Goal: Transaction & Acquisition: Purchase product/service

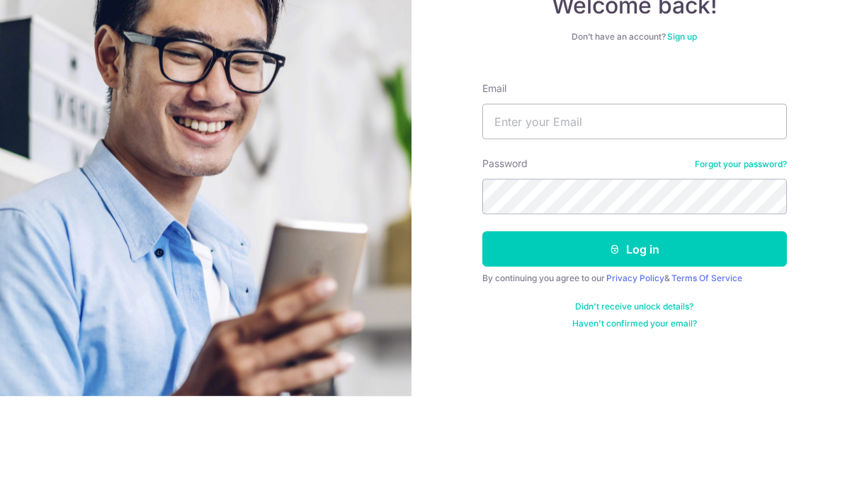
scroll to position [50, 0]
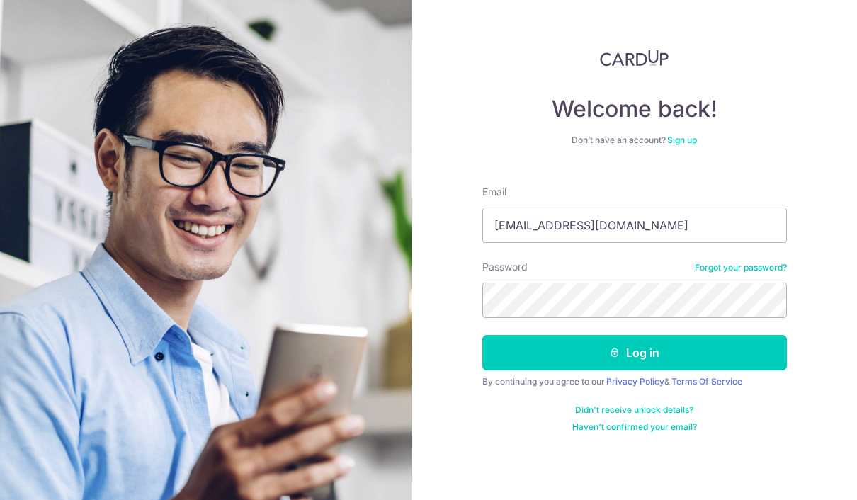
type input "[EMAIL_ADDRESS][DOMAIN_NAME]"
click at [634, 335] on button "Log in" at bounding box center [634, 352] width 304 height 35
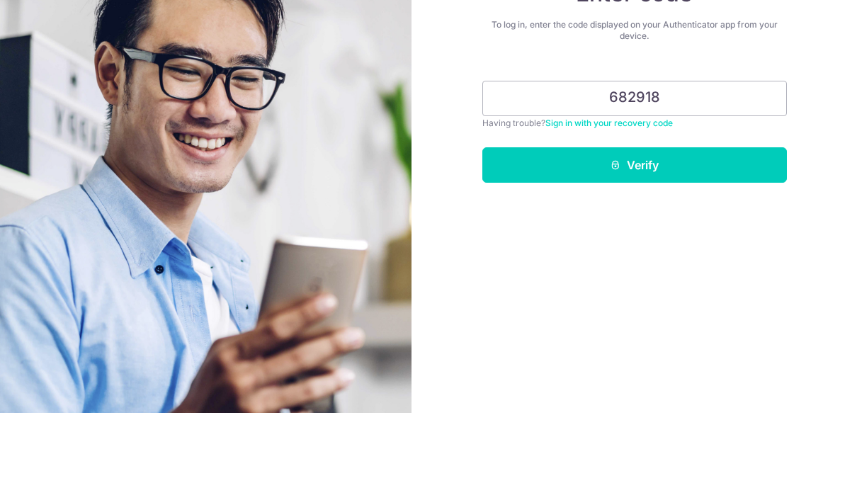
type input "682918"
click at [581, 234] on button "Verify" at bounding box center [634, 251] width 304 height 35
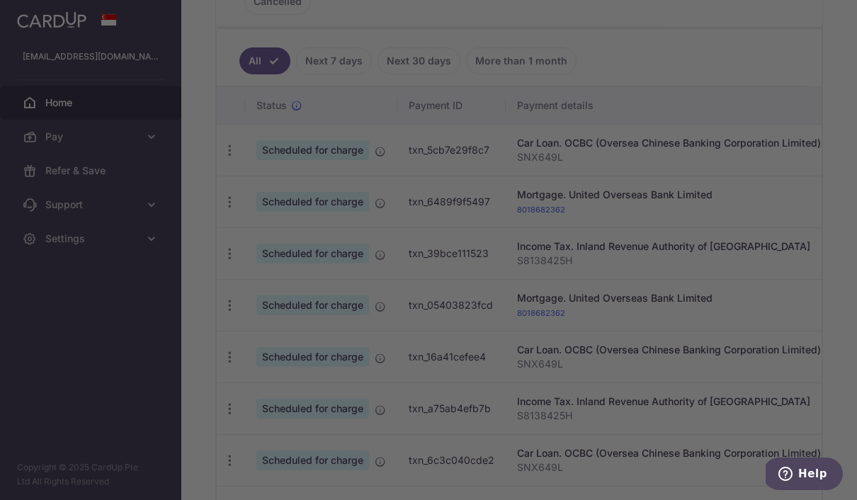
click at [690, 285] on div at bounding box center [432, 252] width 865 height 505
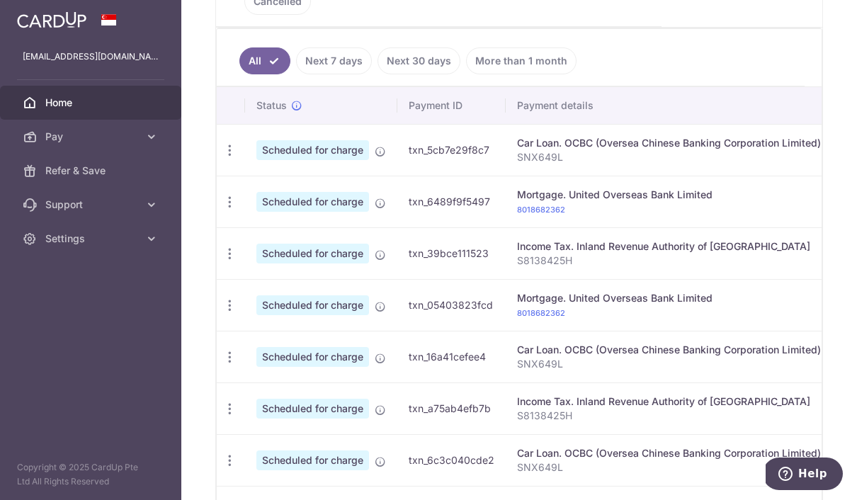
click at [0, 0] on icon "button" at bounding box center [0, 0] width 0 height 0
click at [45, 142] on span "Pay" at bounding box center [91, 137] width 93 height 14
click at [46, 178] on link "Payments" at bounding box center [90, 171] width 181 height 34
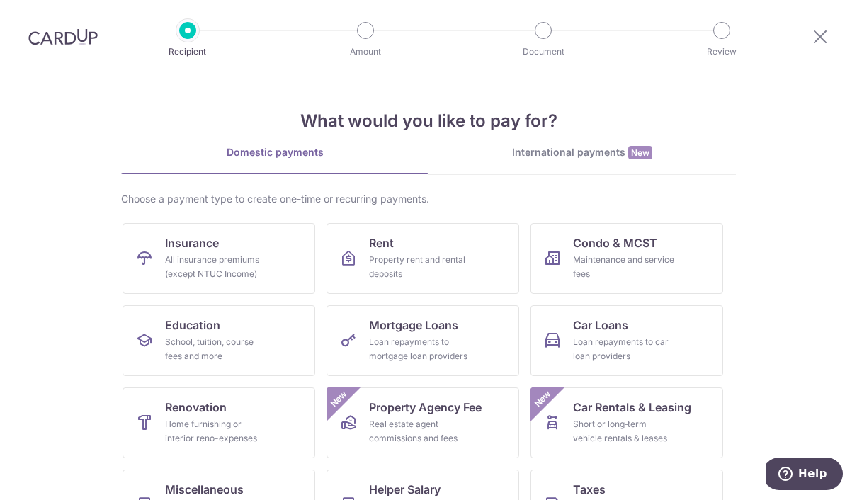
click at [813, 43] on icon at bounding box center [819, 37] width 17 height 18
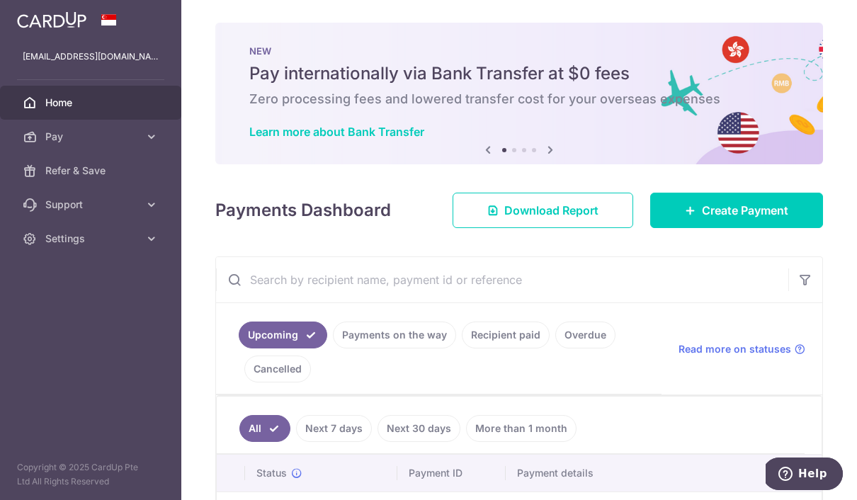
click at [0, 0] on icon "button" at bounding box center [0, 0] width 0 height 0
click at [38, 144] on link "Pay" at bounding box center [90, 137] width 181 height 34
click at [55, 205] on span "Recipients" at bounding box center [91, 205] width 93 height 14
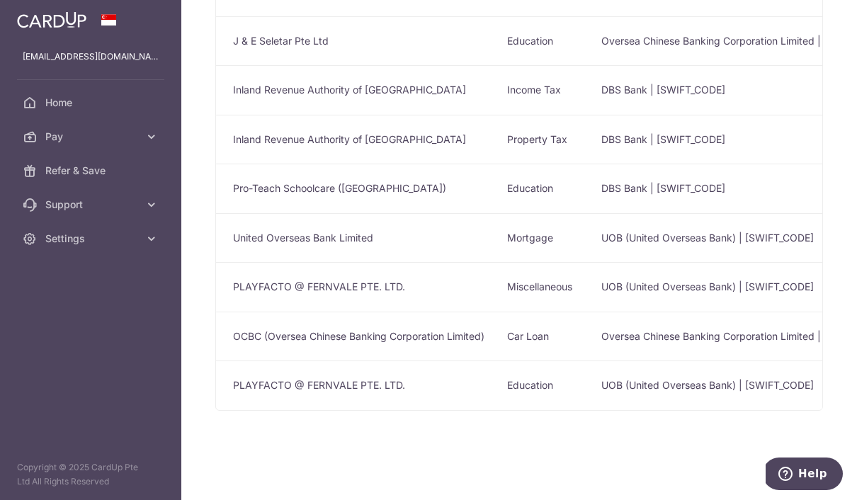
scroll to position [338, 0]
click at [216, 410] on td "PLAYFACTO @ FERNVALE PTE. LTD." at bounding box center [356, 385] width 280 height 50
click at [607, 410] on td "UOB (United Overseas Bank) | [SWIFT_CODE]" at bounding box center [788, 385] width 397 height 50
click at [590, 410] on td "UOB (United Overseas Bank) | [SWIFT_CODE]" at bounding box center [788, 385] width 397 height 50
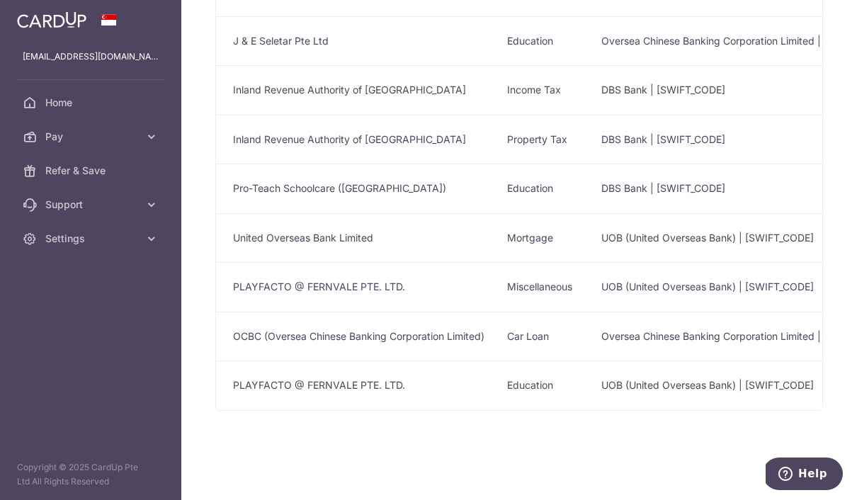
click at [216, 410] on td "PLAYFACTO @ FERNVALE PTE. LTD." at bounding box center [356, 385] width 280 height 50
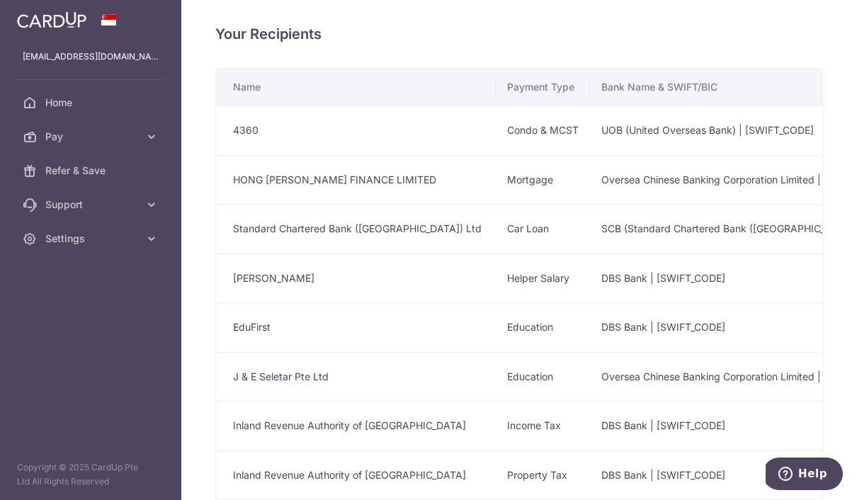
scroll to position [0, 0]
click at [0, 0] on icon "button" at bounding box center [0, 0] width 0 height 0
click at [40, 140] on link "Pay" at bounding box center [90, 137] width 181 height 34
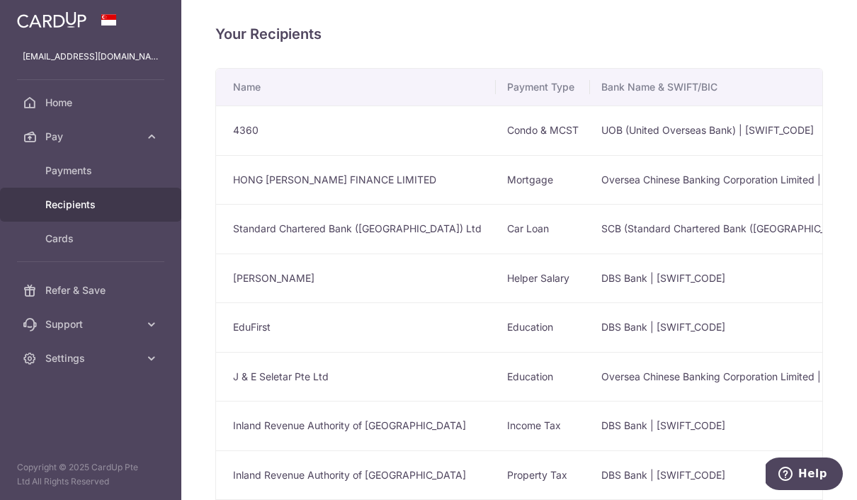
click at [47, 205] on span "Recipients" at bounding box center [91, 205] width 93 height 14
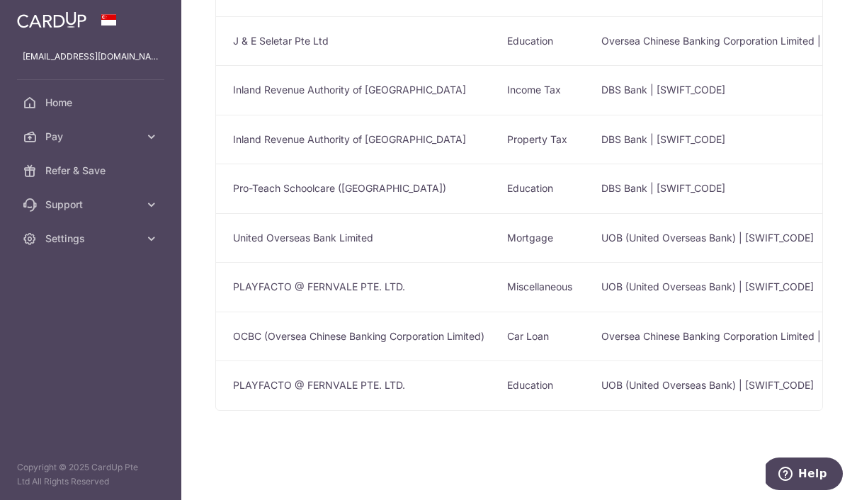
scroll to position [338, 0]
click at [616, 410] on td "UOB (United Overseas Bank) | UOVBSGSGXXX" at bounding box center [788, 385] width 397 height 50
click at [606, 410] on td "UOB (United Overseas Bank) | UOVBSGSGXXX" at bounding box center [788, 385] width 397 height 50
click at [496, 410] on td "Education" at bounding box center [543, 385] width 94 height 50
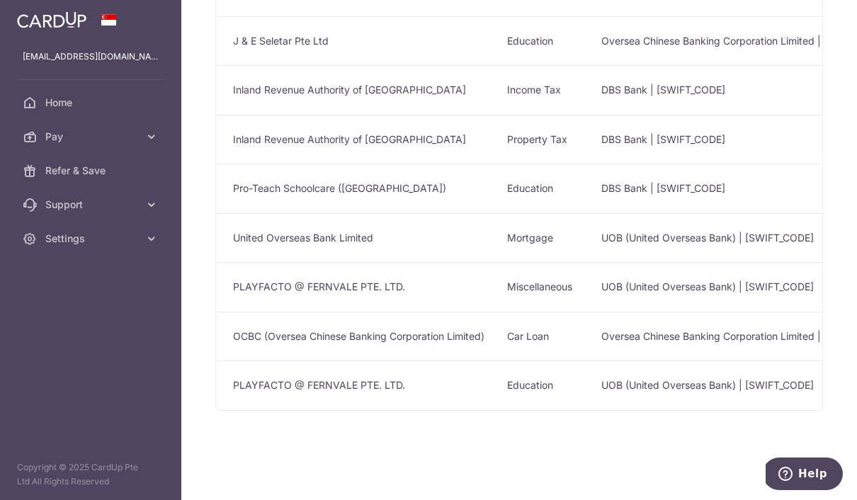
click at [216, 410] on td "PLAYFACTO @ FERNVALE PTE. LTD." at bounding box center [356, 385] width 280 height 50
click at [615, 410] on td "UOB (United Overseas Bank) | UOVBSGSGXXX" at bounding box center [788, 385] width 397 height 50
click at [0, 0] on icon "button" at bounding box center [0, 0] width 0 height 0
click at [43, 137] on link "Pay" at bounding box center [90, 137] width 181 height 34
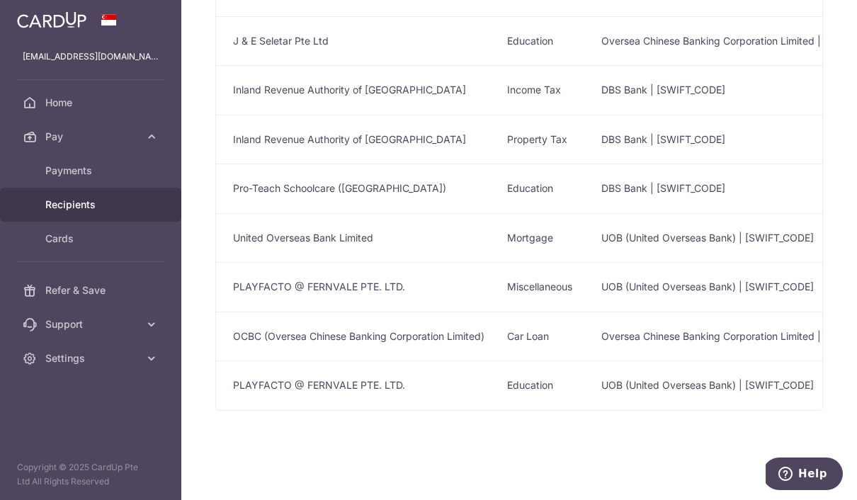
click at [46, 171] on span "Payments" at bounding box center [91, 171] width 93 height 14
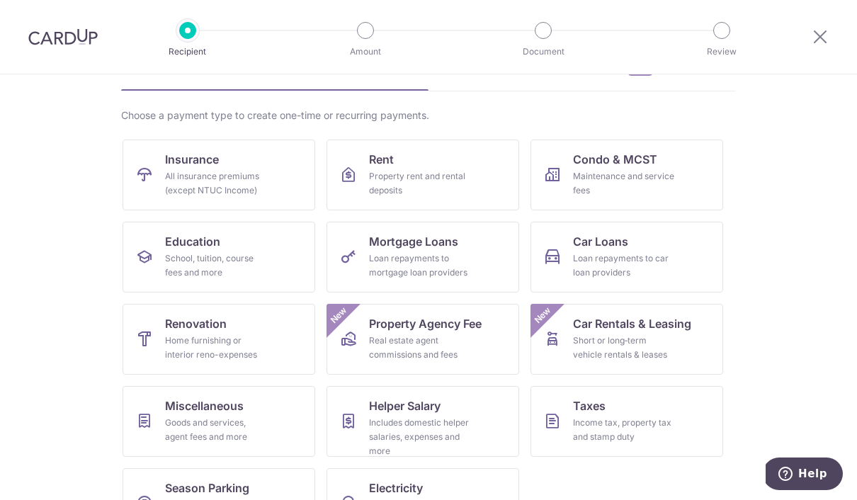
scroll to position [84, 0]
click at [180, 262] on div "School, tuition, course fees and more" at bounding box center [216, 265] width 102 height 28
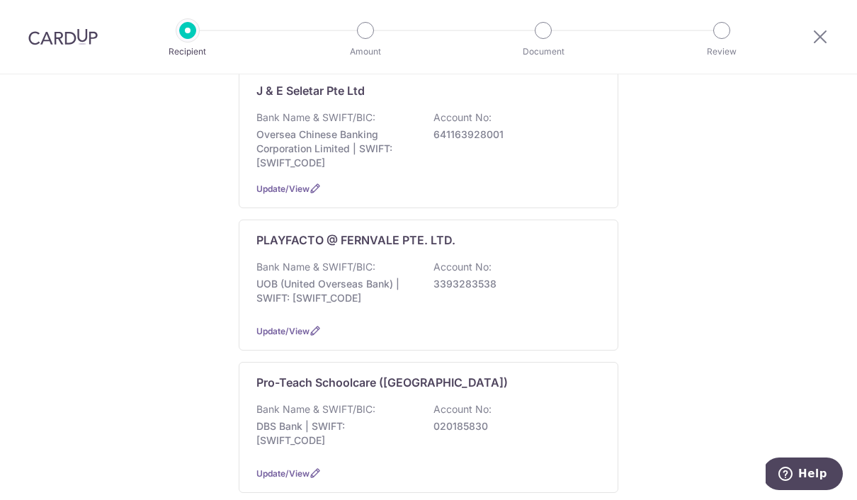
scroll to position [299, 0]
click at [525, 312] on div "Bank Name & SWIFT/BIC: UOB (United Overseas Bank) | SWIFT: [SWIFT_CODE] Account…" at bounding box center [428, 285] width 344 height 52
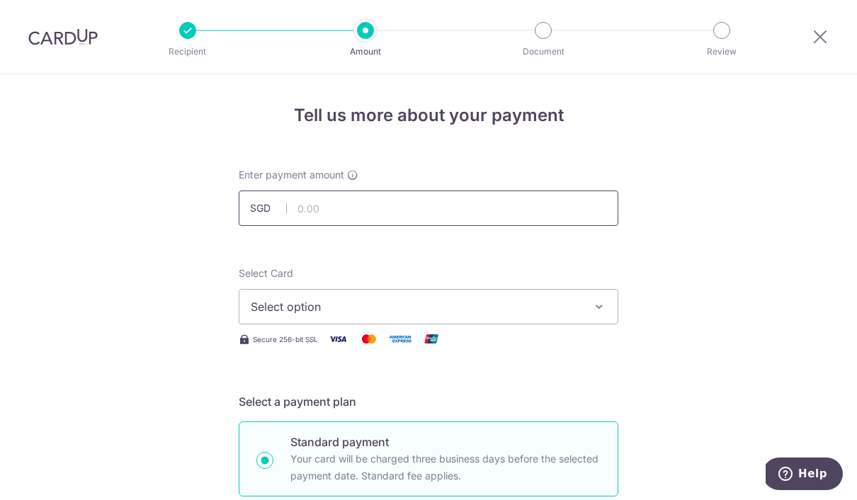
click at [575, 210] on input "text" at bounding box center [428, 207] width 379 height 35
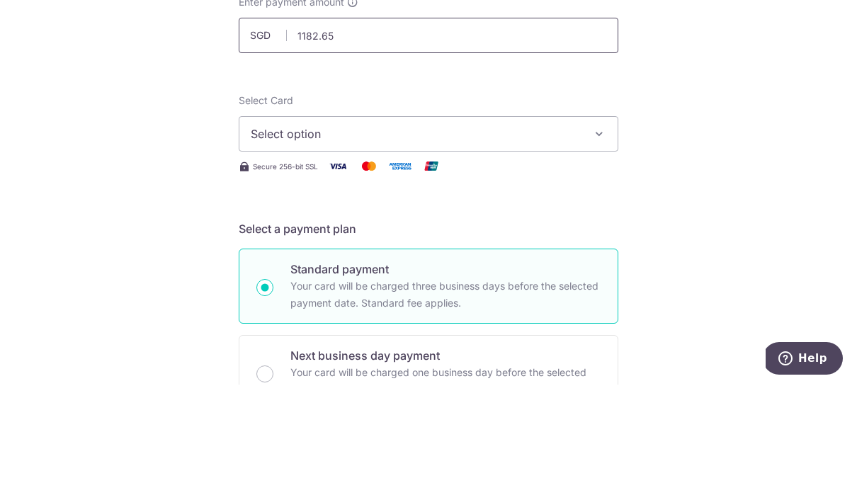
scroll to position [60, 0]
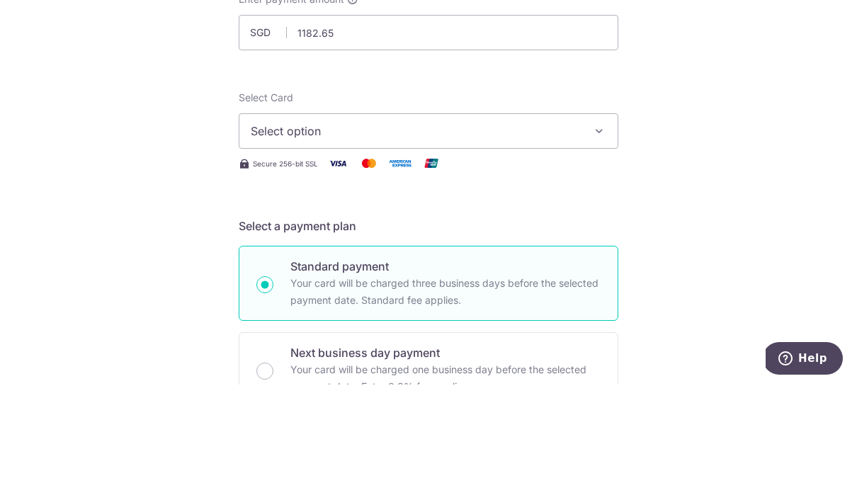
click at [275, 229] on button "Select option" at bounding box center [428, 246] width 379 height 35
type input "1,182.65"
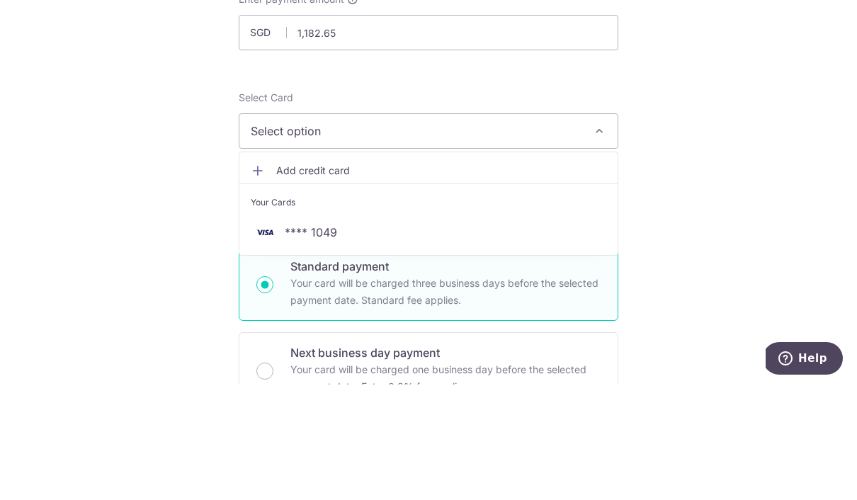
scroll to position [50, 0]
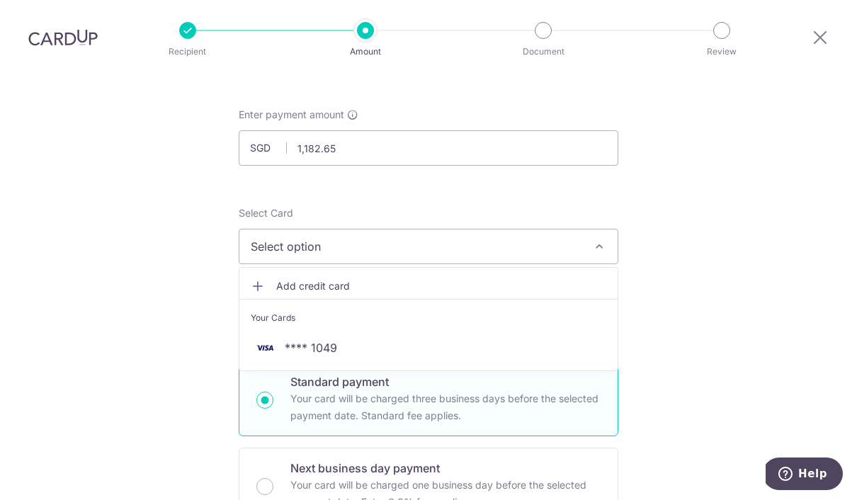
click at [278, 339] on img at bounding box center [265, 347] width 28 height 17
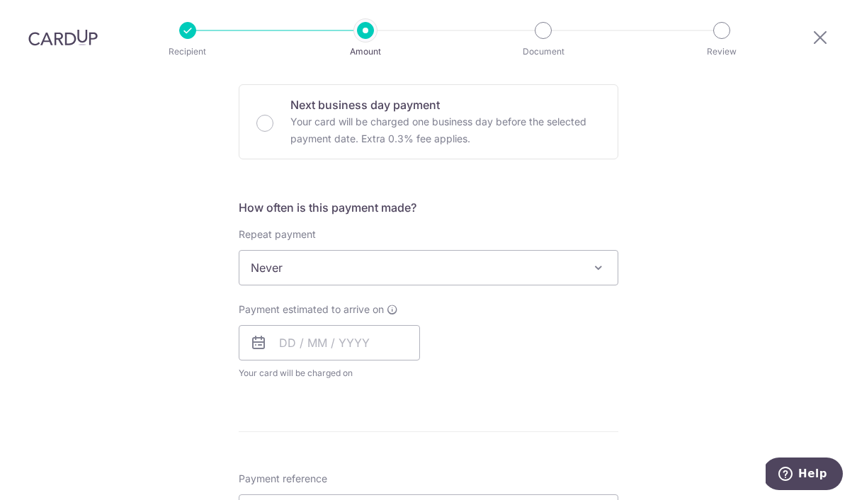
scroll to position [428, 0]
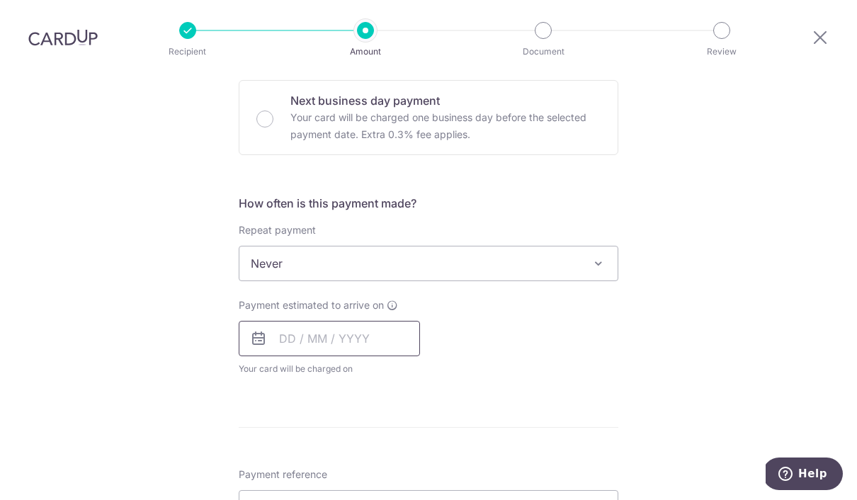
click at [292, 321] on input "text" at bounding box center [329, 338] width 181 height 35
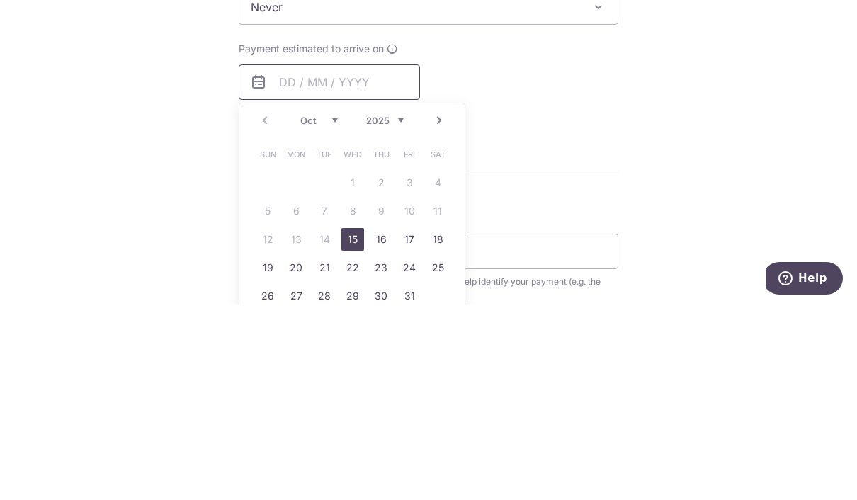
scroll to position [495, 0]
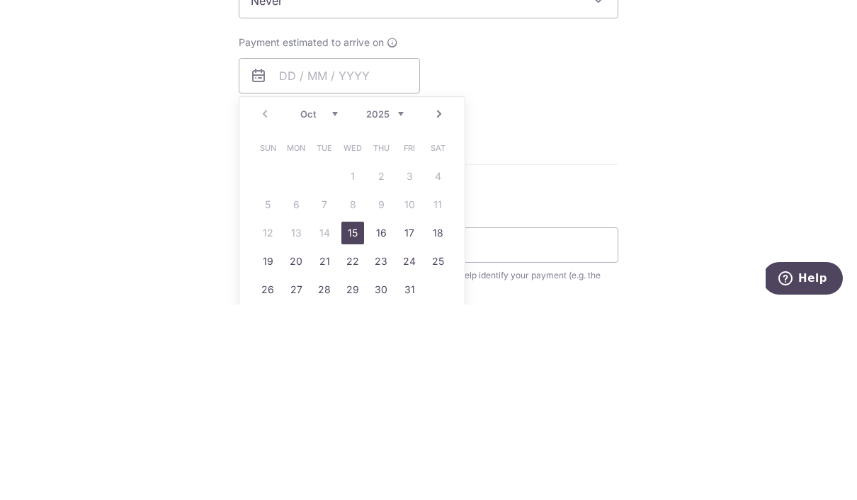
click at [353, 417] on link "15" at bounding box center [352, 428] width 23 height 23
type input "[DATE]"
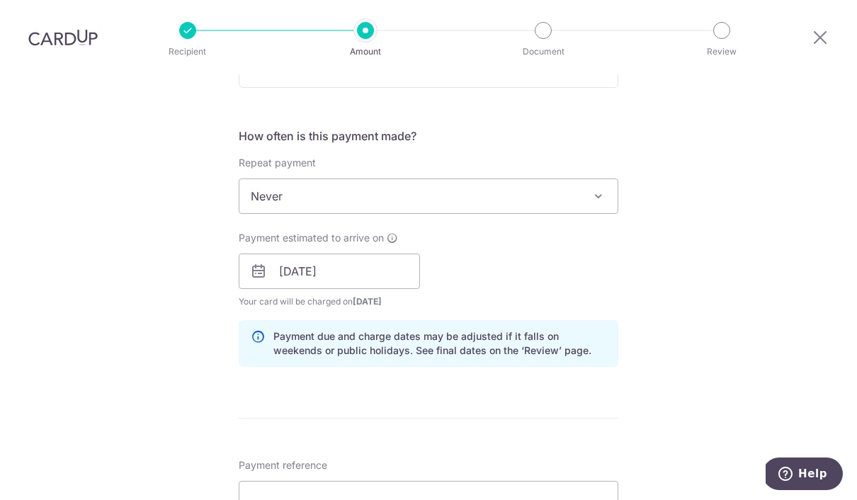
scroll to position [569, 0]
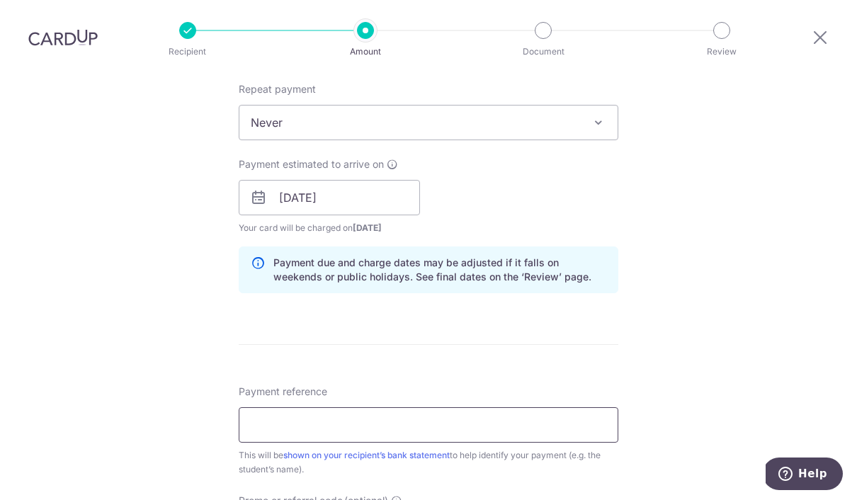
click at [261, 407] on input "Payment reference" at bounding box center [428, 424] width 379 height 35
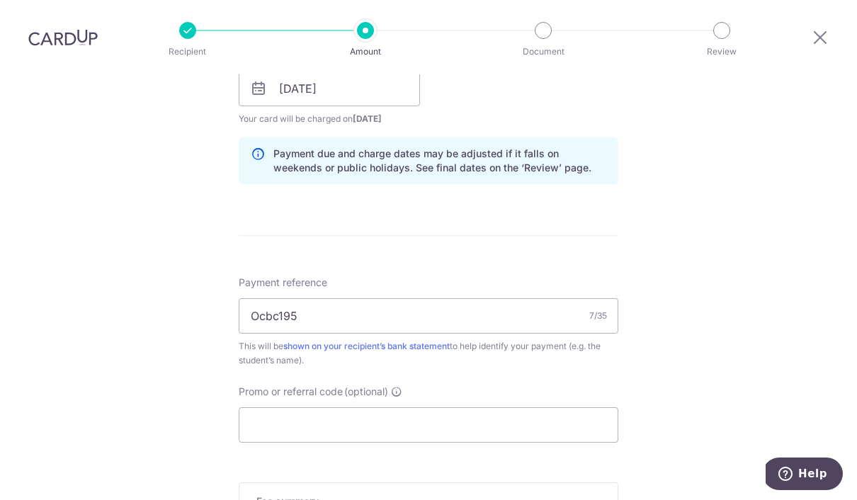
scroll to position [695, 0]
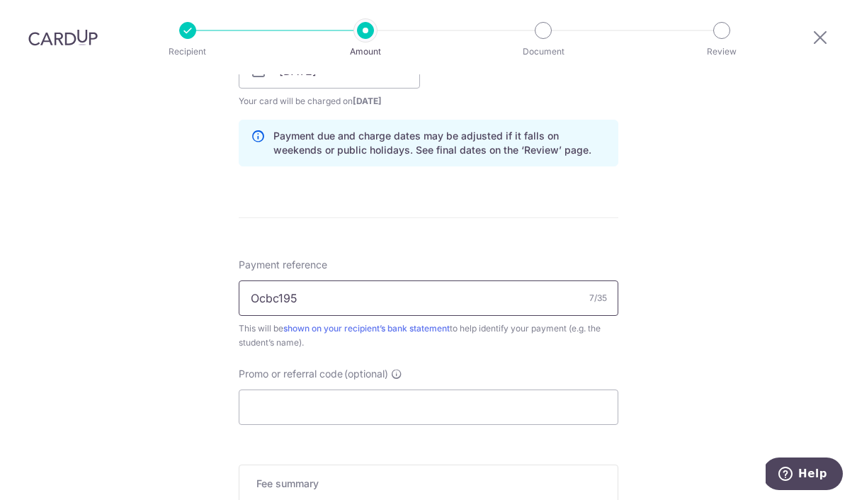
click at [303, 280] on input "Ocbc195" at bounding box center [428, 297] width 379 height 35
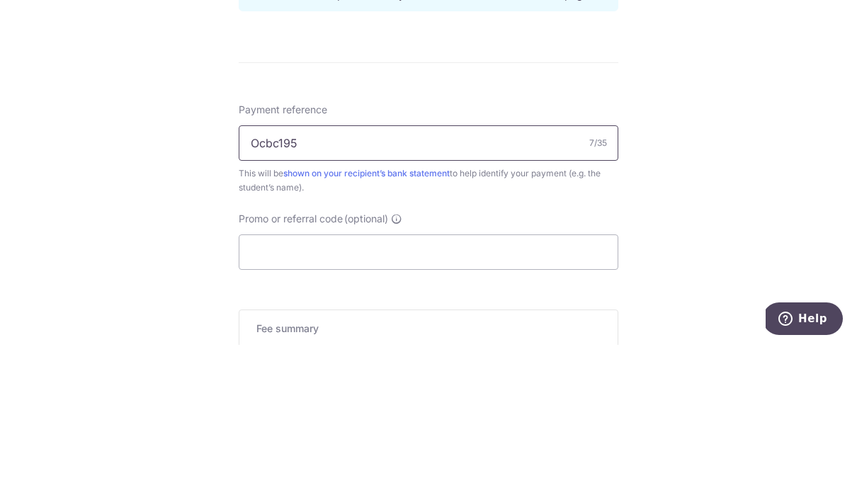
click at [275, 280] on input "Ocbc195" at bounding box center [428, 297] width 379 height 35
click at [276, 280] on input "Ocbc195" at bounding box center [428, 297] width 379 height 35
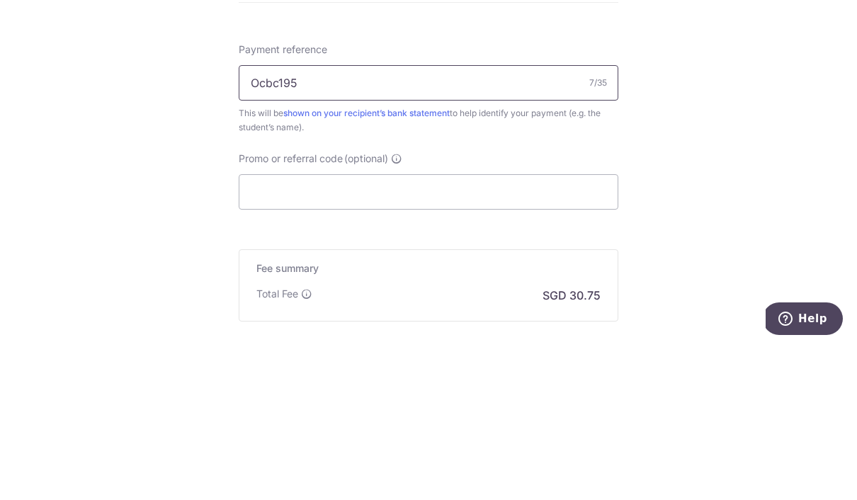
scroll to position [765, 0]
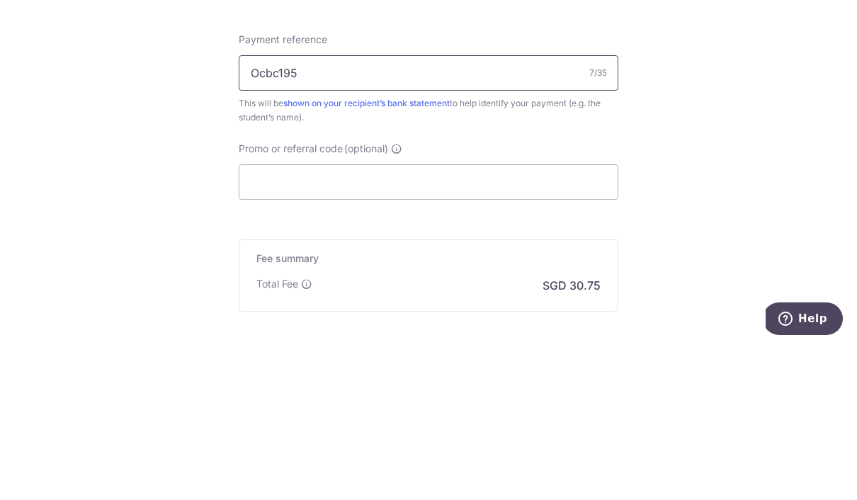
type input "Ocbc195"
click at [267, 319] on input "Promo or referral code (optional)" at bounding box center [428, 336] width 379 height 35
click at [264, 319] on input "Promo or referral code (optional)" at bounding box center [428, 336] width 379 height 35
paste input "Ocbc195"
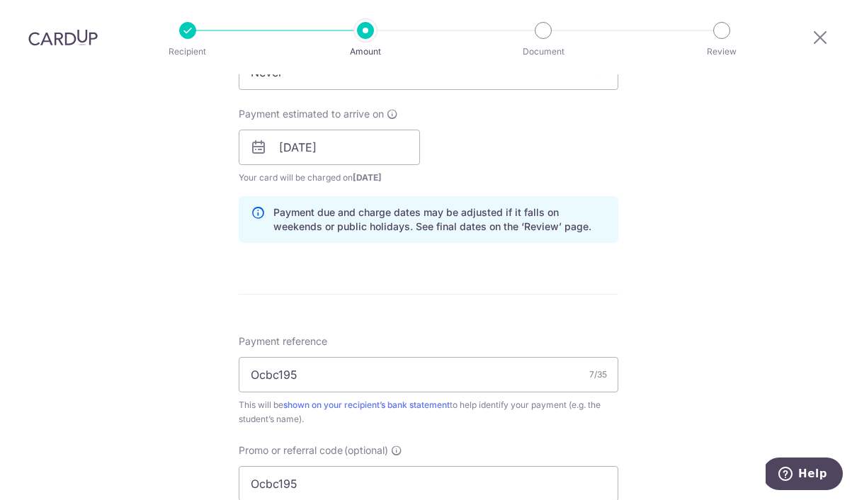
scroll to position [619, 0]
type input "Ocbc195"
click at [321, 356] on input "Ocbc195" at bounding box center [428, 373] width 379 height 35
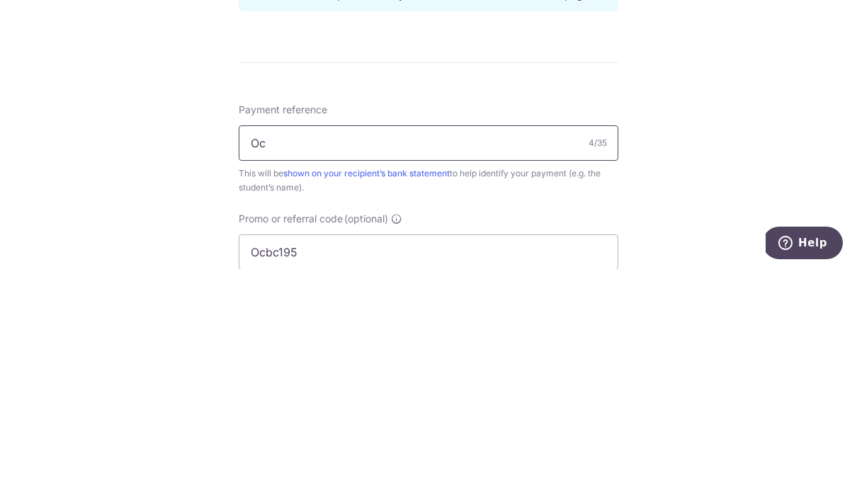
type input "O"
click at [265, 356] on input "Payment reference" at bounding box center [428, 373] width 379 height 35
paste input "FVINV-202502691"
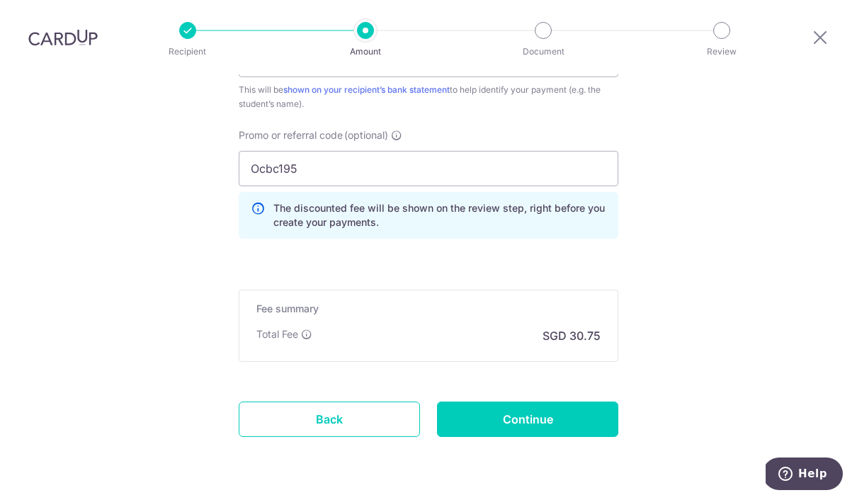
scroll to position [932, 0]
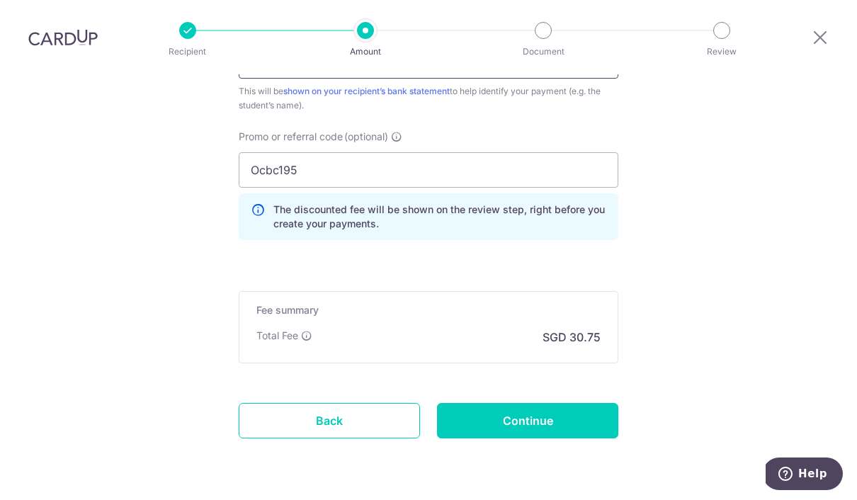
type input "FVINV-202502691"
click at [588, 403] on input "Continue" at bounding box center [527, 420] width 181 height 35
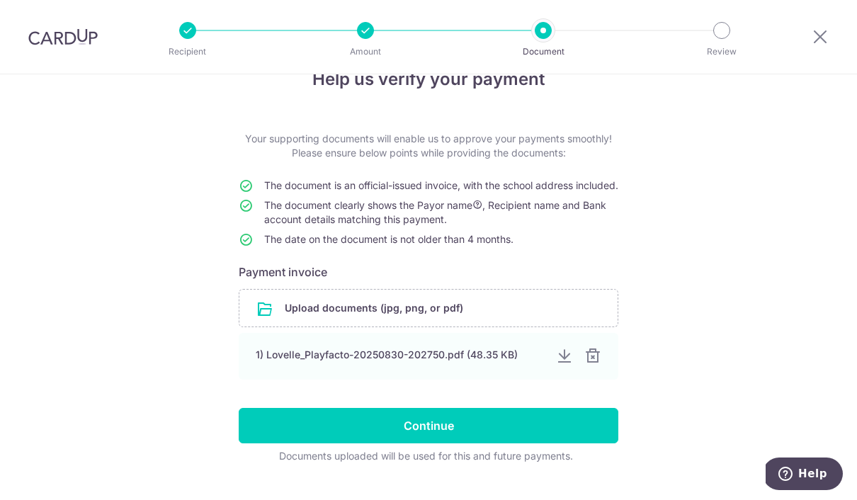
scroll to position [35, 0]
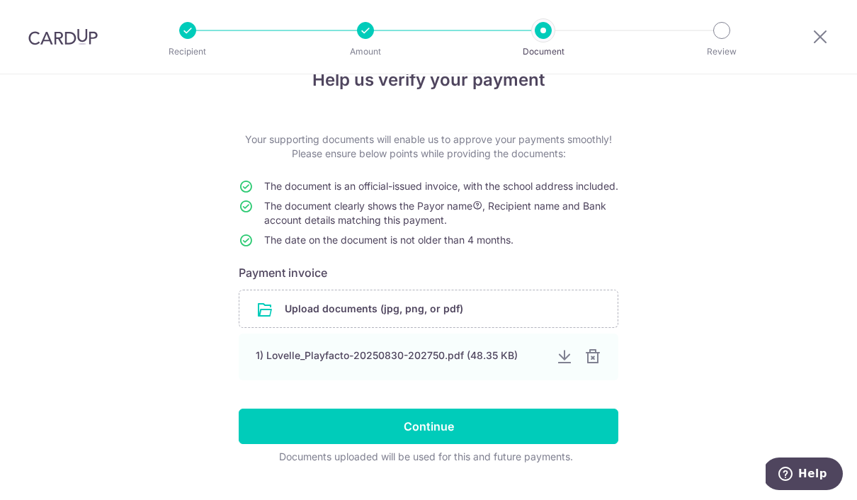
click at [594, 365] on div at bounding box center [592, 356] width 17 height 17
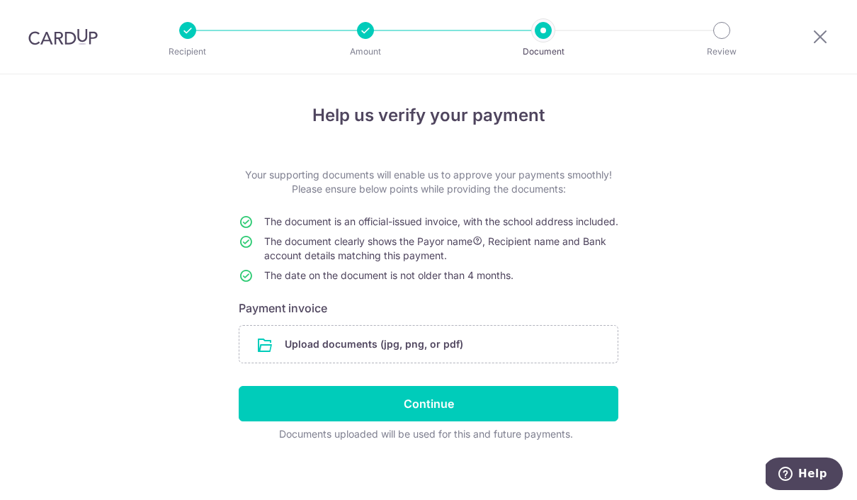
click at [290, 362] on input "file" at bounding box center [428, 344] width 378 height 37
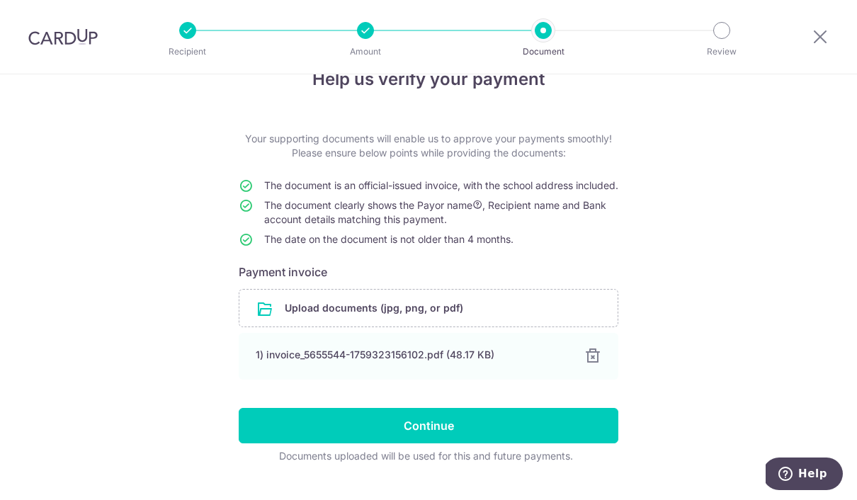
scroll to position [35, 0]
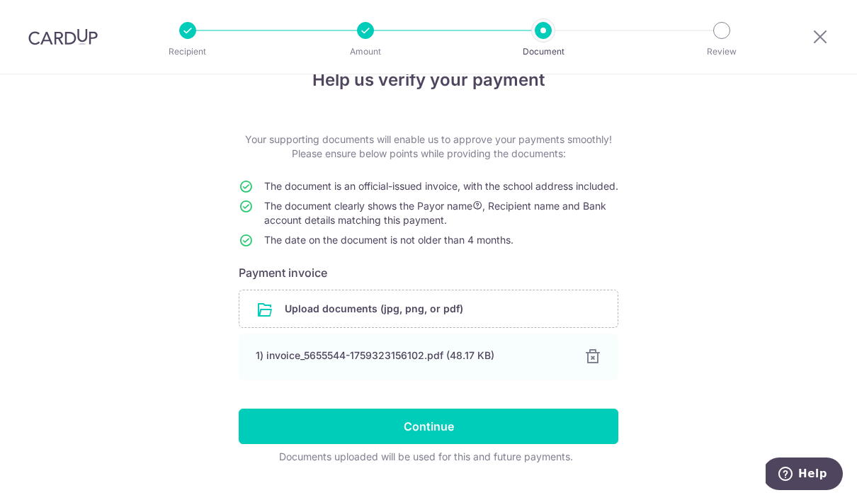
click at [280, 443] on input "Continue" at bounding box center [428, 426] width 379 height 35
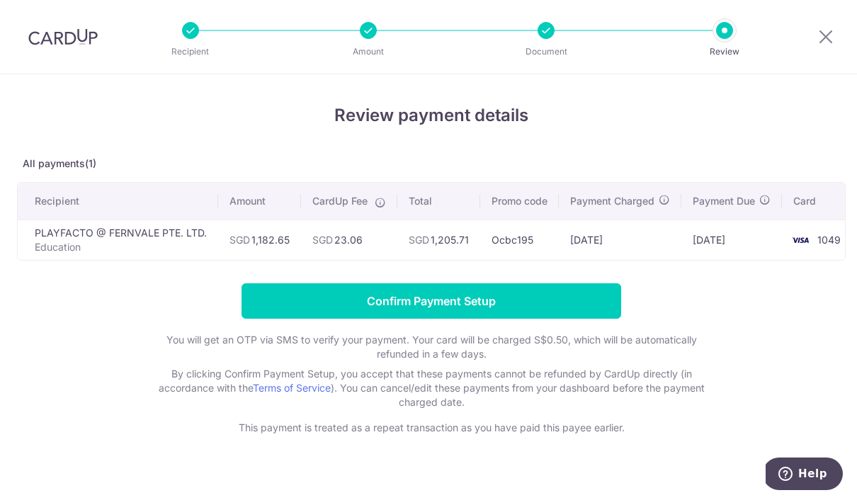
scroll to position [0, -1]
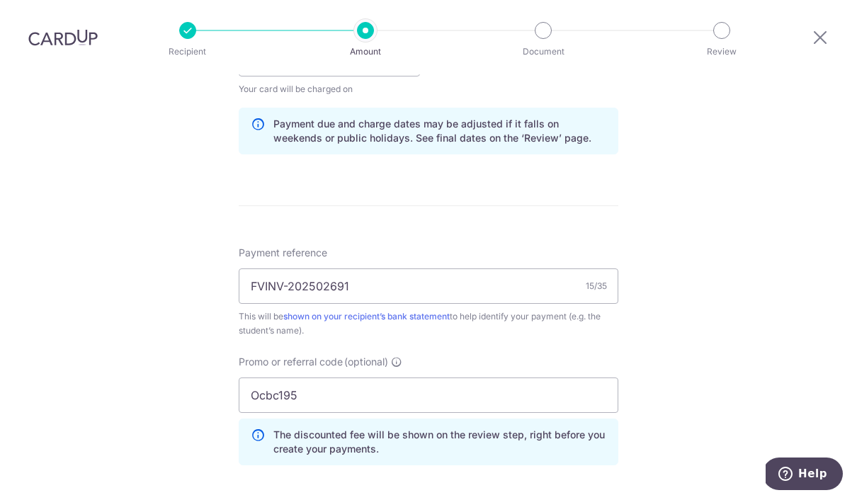
scroll to position [709, 0]
click at [298, 376] on input "Ocbc195" at bounding box center [428, 393] width 379 height 35
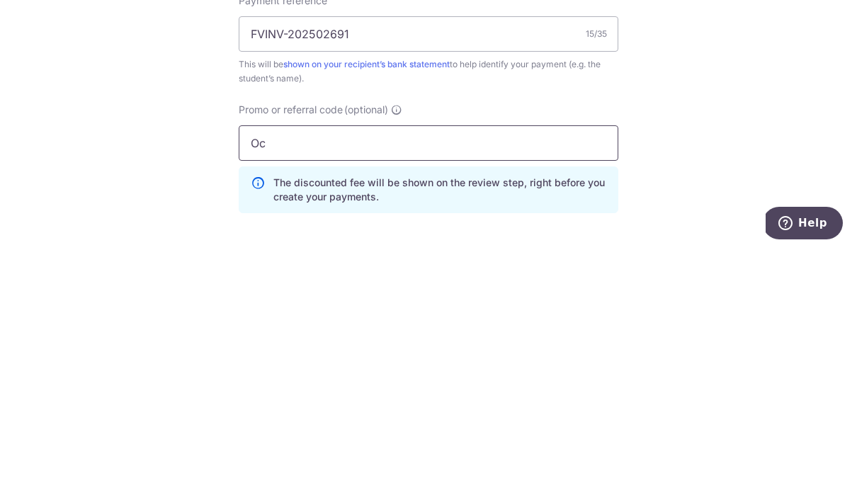
type input "O"
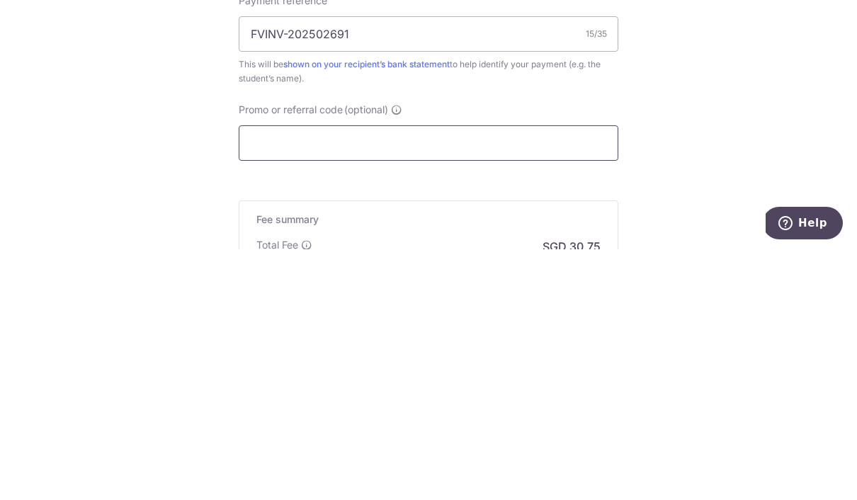
click at [268, 376] on input "Promo or referral code (optional)" at bounding box center [428, 393] width 379 height 35
paste input "3HOME25R"
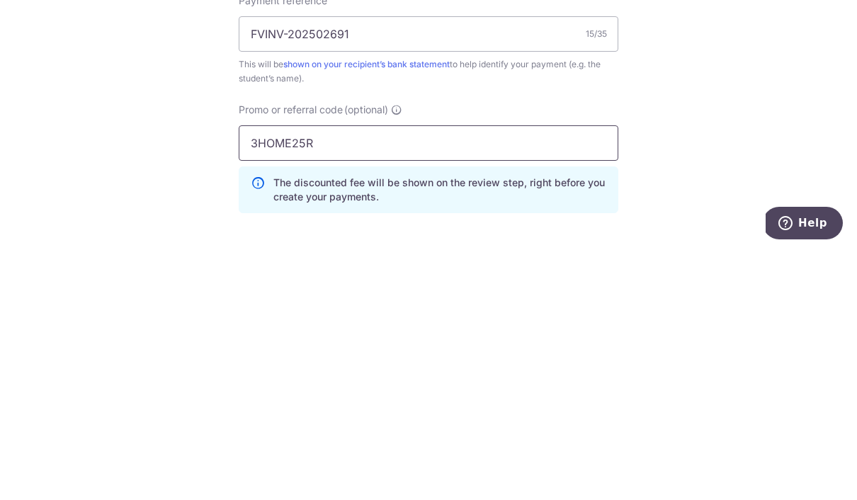
type input "3HOME25R"
click at [72, 120] on div "Tell us more about your payment Enter payment amount SGD 1,182.65 1182.65 Selec…" at bounding box center [428, 67] width 857 height 1402
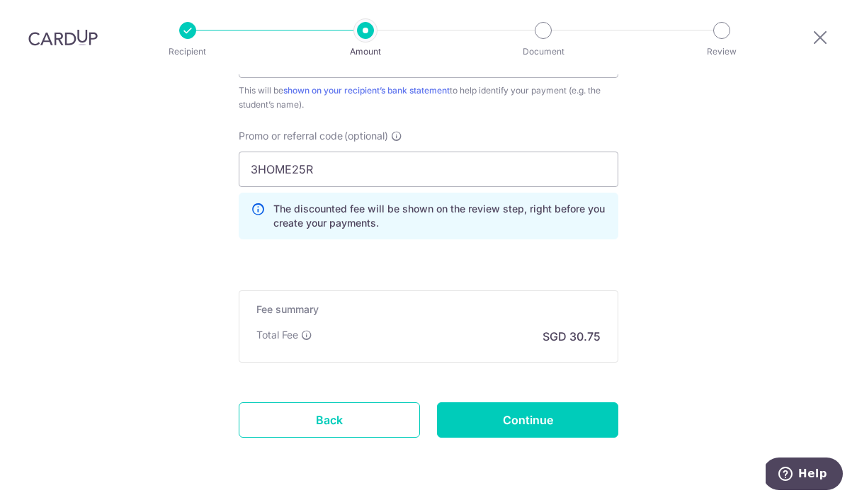
scroll to position [932, 0]
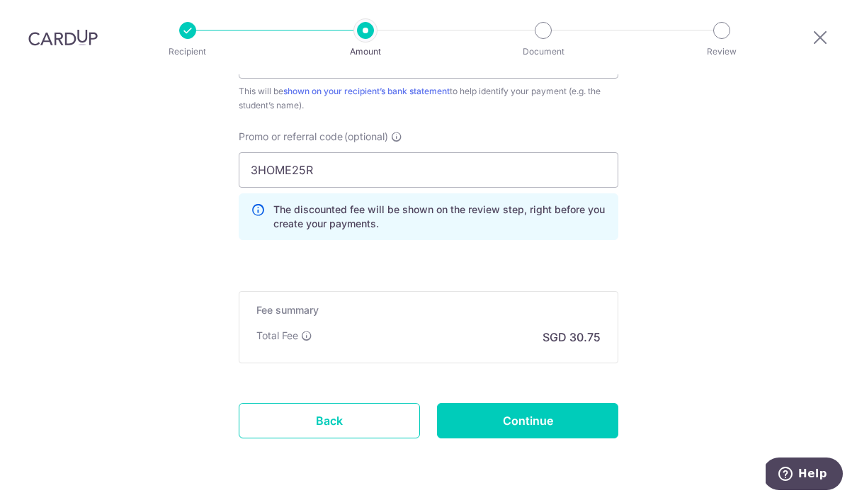
click at [589, 403] on input "Continue" at bounding box center [527, 420] width 181 height 35
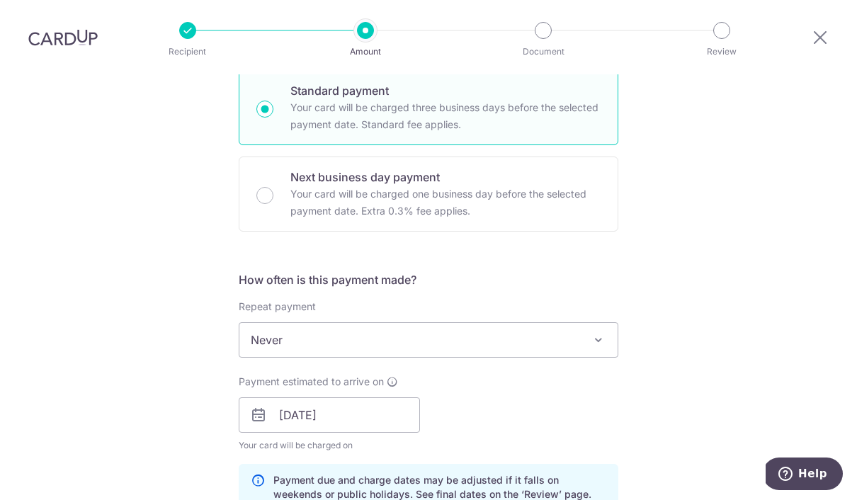
scroll to position [352, 0]
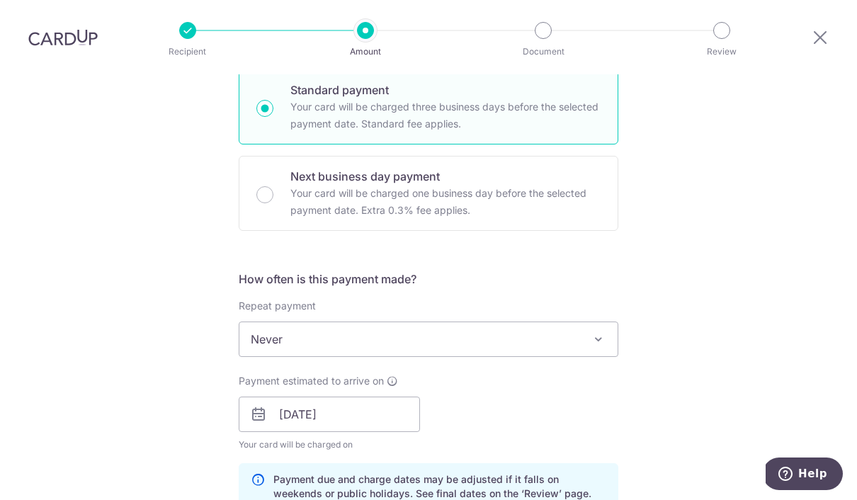
click at [263, 322] on span "Never" at bounding box center [428, 339] width 378 height 34
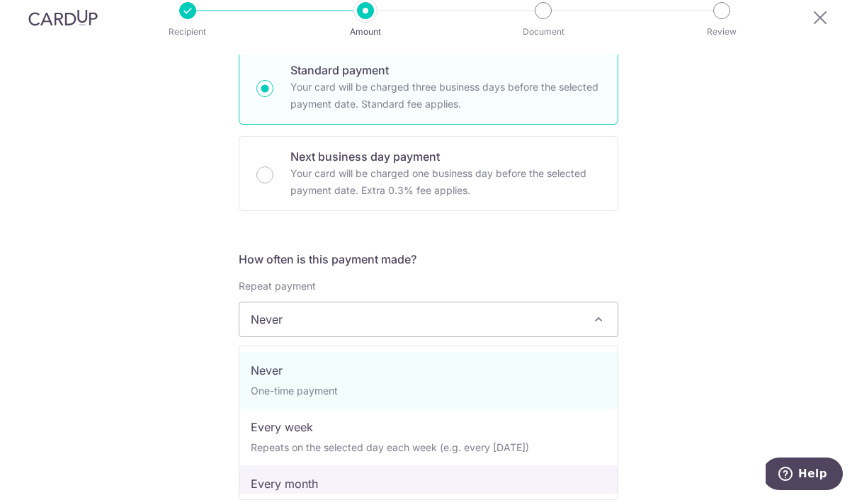
select select "3"
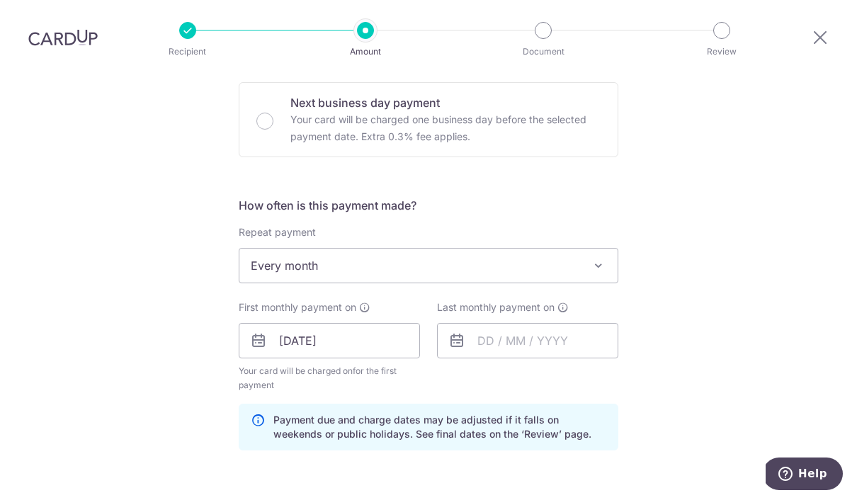
scroll to position [427, 0]
click at [573, 321] on input "text" at bounding box center [527, 338] width 181 height 35
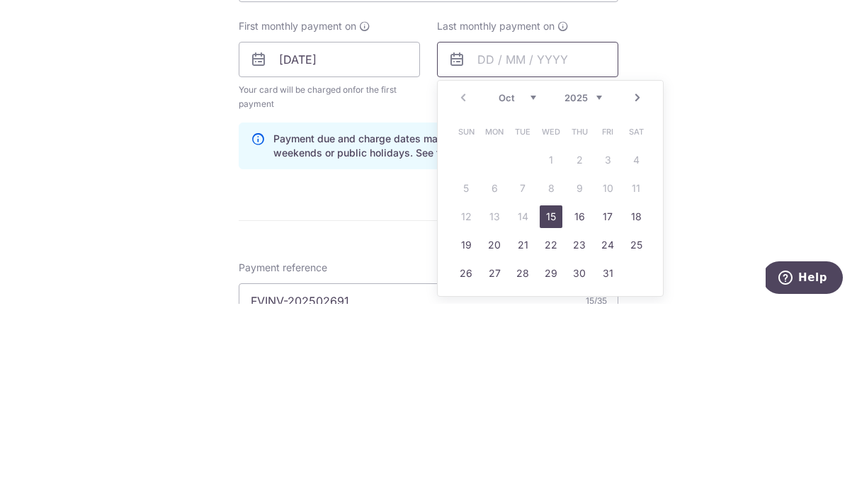
scroll to position [510, 0]
click at [635, 285] on link "Next" at bounding box center [637, 293] width 17 height 17
click at [644, 285] on link "Next" at bounding box center [637, 293] width 17 height 17
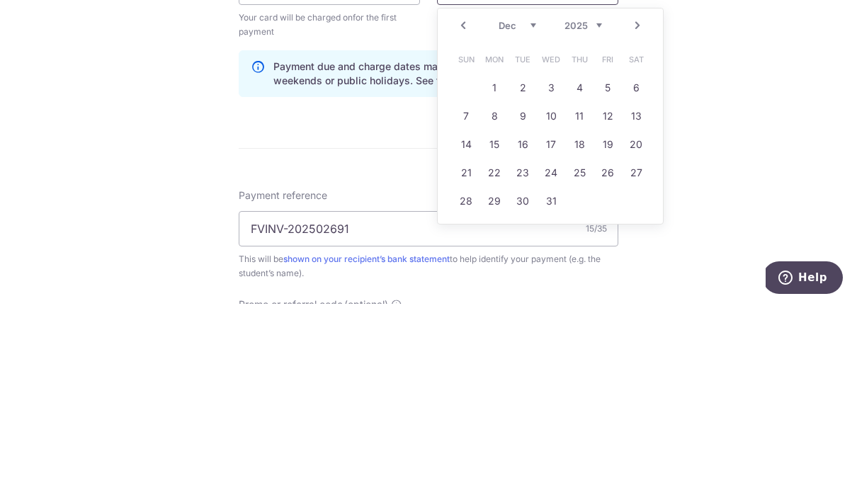
scroll to position [590, 0]
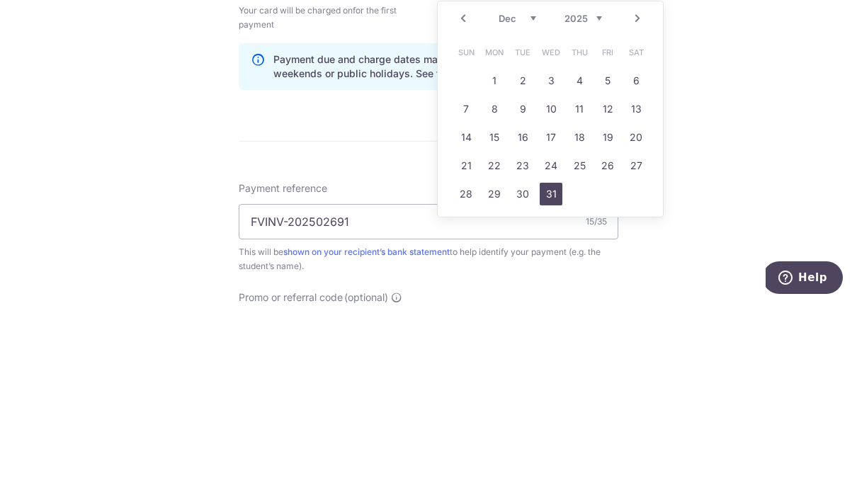
click at [554, 379] on link "31" at bounding box center [550, 390] width 23 height 23
type input "31/12/2025"
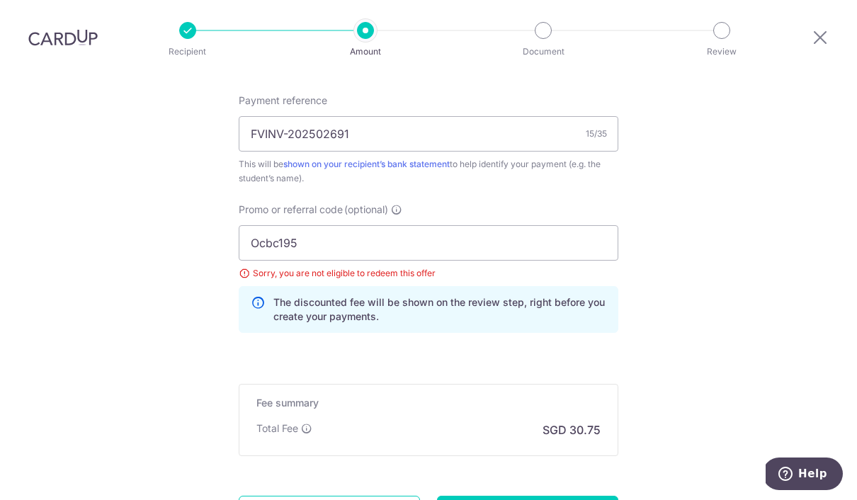
scroll to position [874, 0]
click at [320, 225] on input "Ocbc195" at bounding box center [428, 242] width 379 height 35
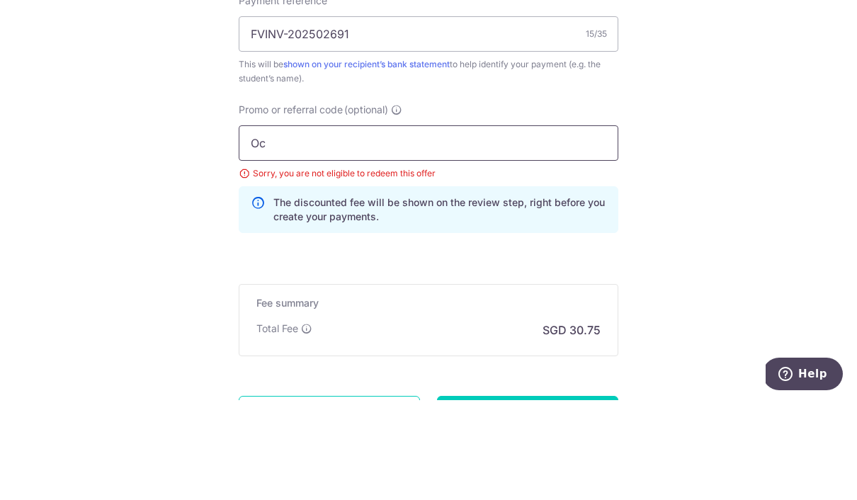
type input "O"
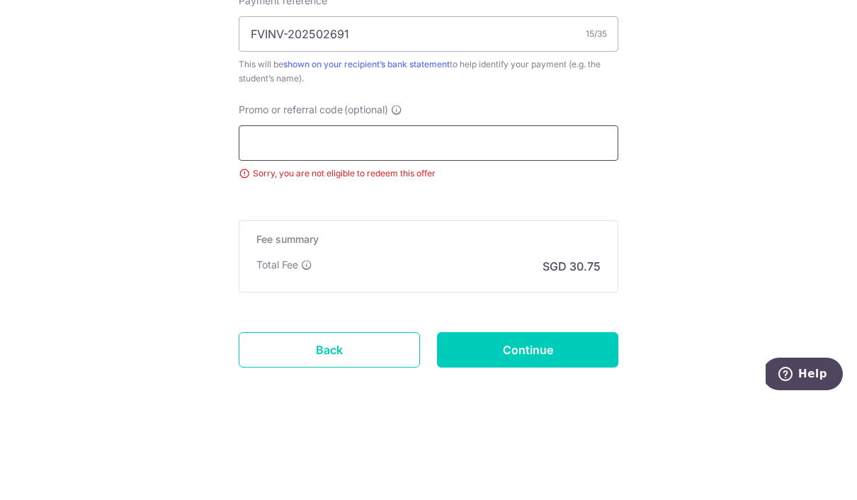
click at [273, 225] on input "Promo or referral code (optional)" at bounding box center [428, 242] width 379 height 35
paste input "3HOME25R"
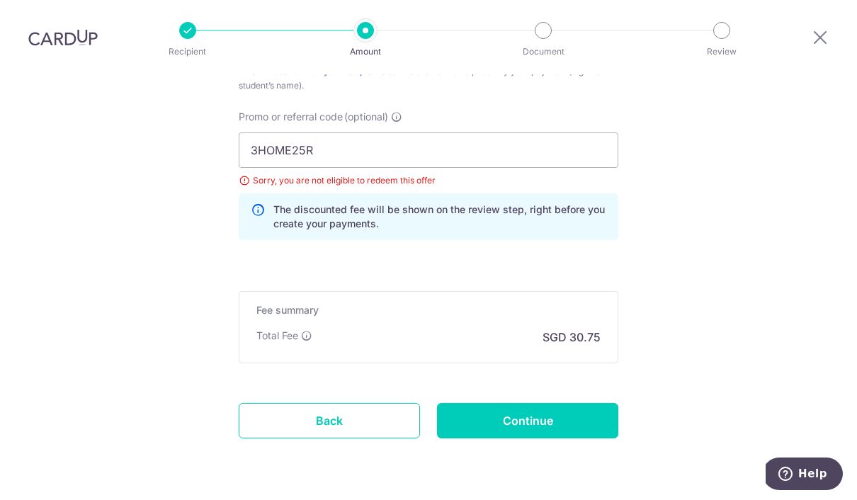
scroll to position [966, 0]
type input "3HOME25R"
click at [587, 403] on input "Continue" at bounding box center [527, 420] width 181 height 35
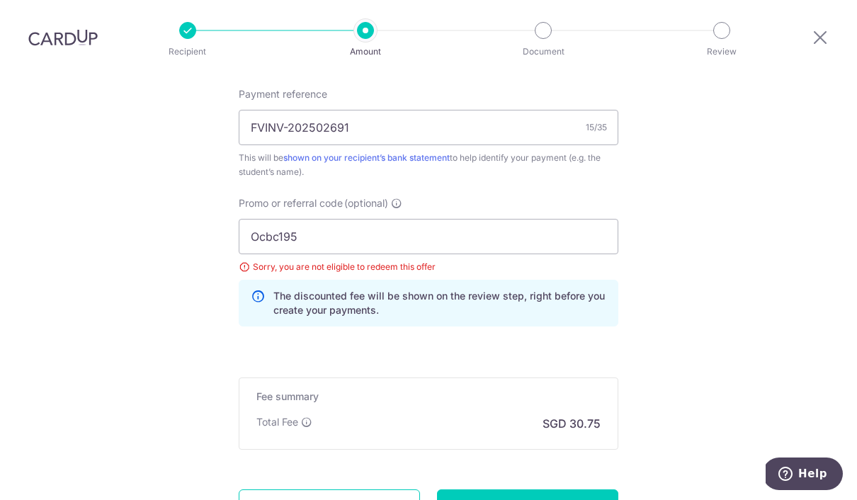
scroll to position [816, 0]
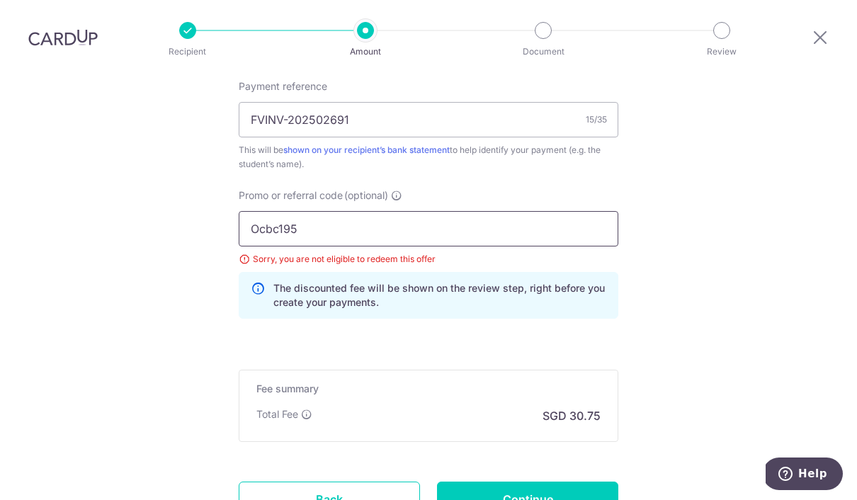
click at [316, 211] on input "Ocbc195" at bounding box center [428, 228] width 379 height 35
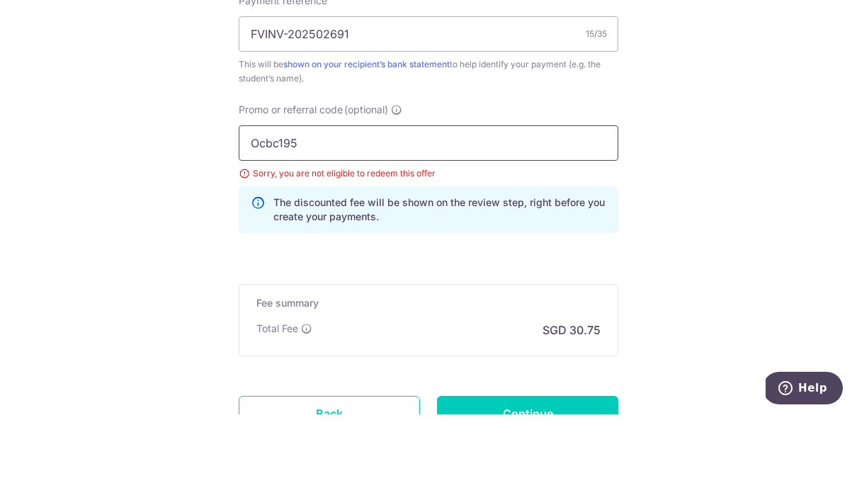
click at [328, 211] on input "Ocbc195" at bounding box center [428, 228] width 379 height 35
type input "O"
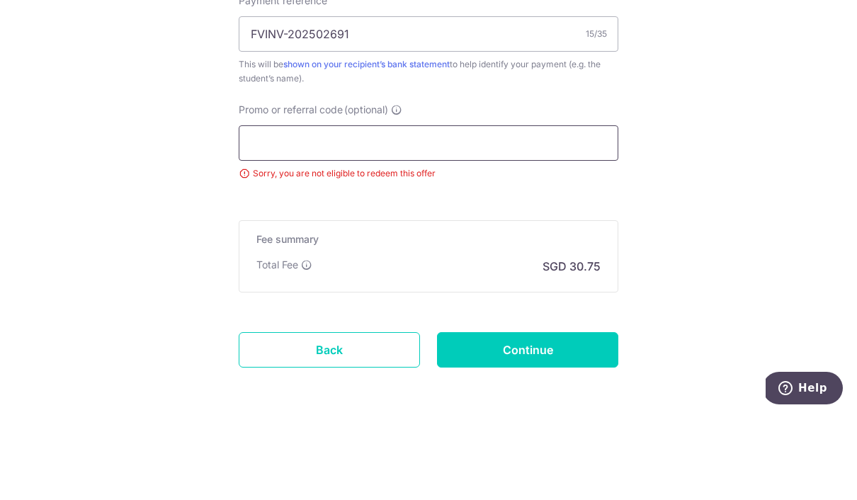
click at [269, 211] on input "Promo or referral code (optional)" at bounding box center [428, 228] width 379 height 35
paste input "3HOME25R"
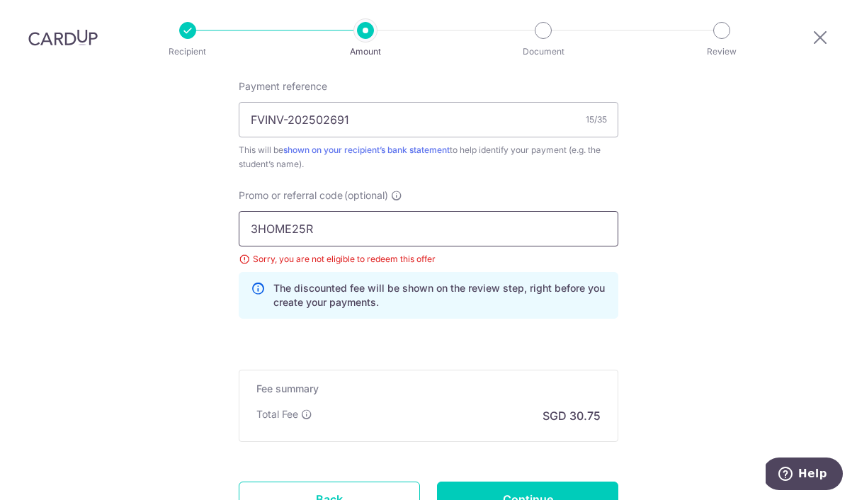
type input "3HOME25R"
click at [593, 481] on input "Continue" at bounding box center [527, 498] width 181 height 35
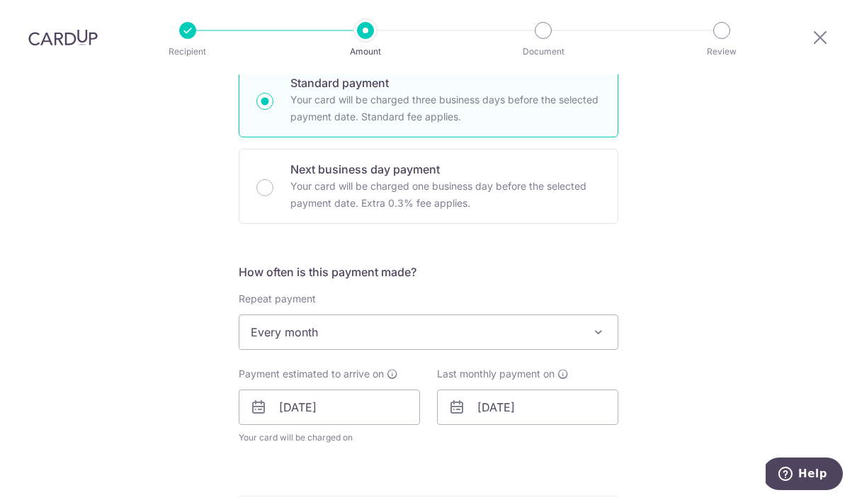
scroll to position [358, 0]
click at [599, 316] on span "Every month" at bounding box center [428, 333] width 378 height 34
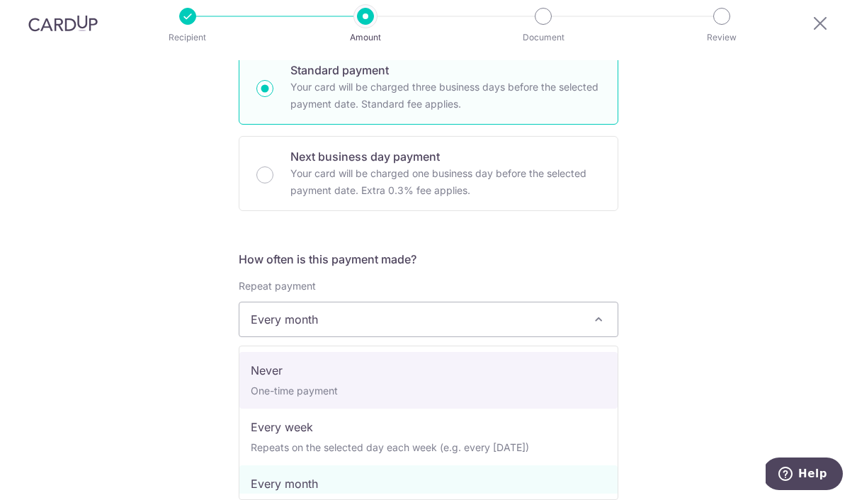
select select "1"
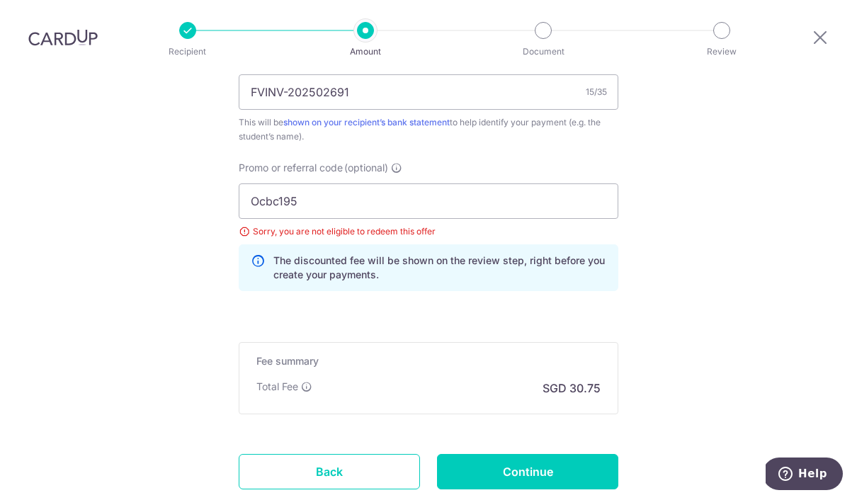
scroll to position [932, 0]
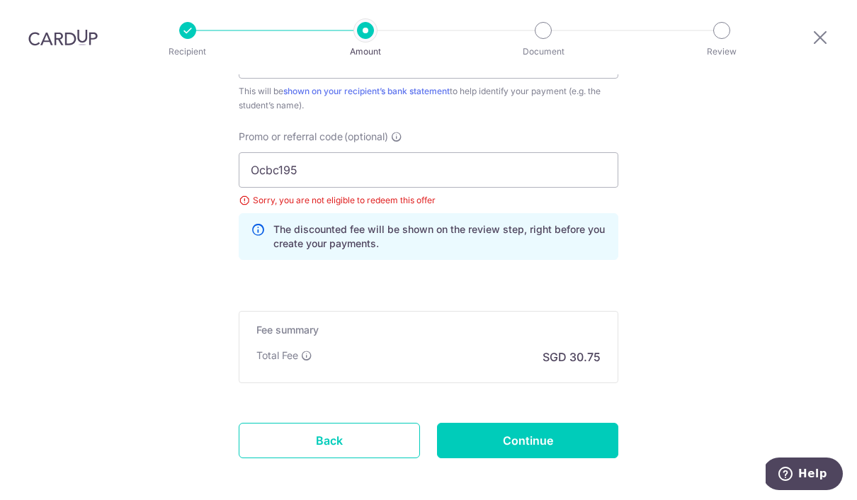
click at [583, 423] on input "Continue" at bounding box center [527, 440] width 181 height 35
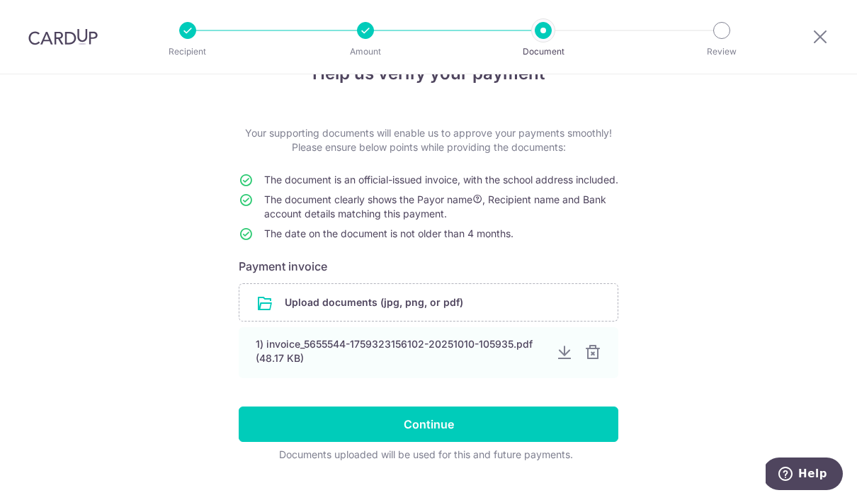
scroll to position [40, 0]
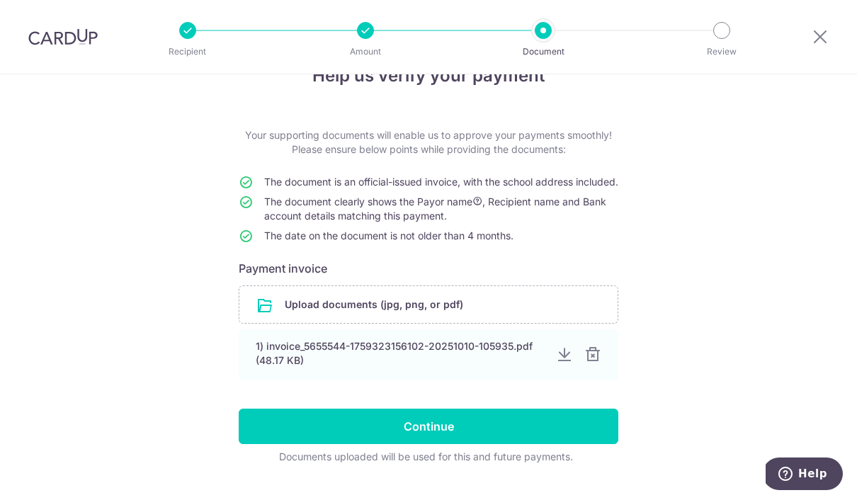
click at [575, 444] on input "Continue" at bounding box center [428, 426] width 379 height 35
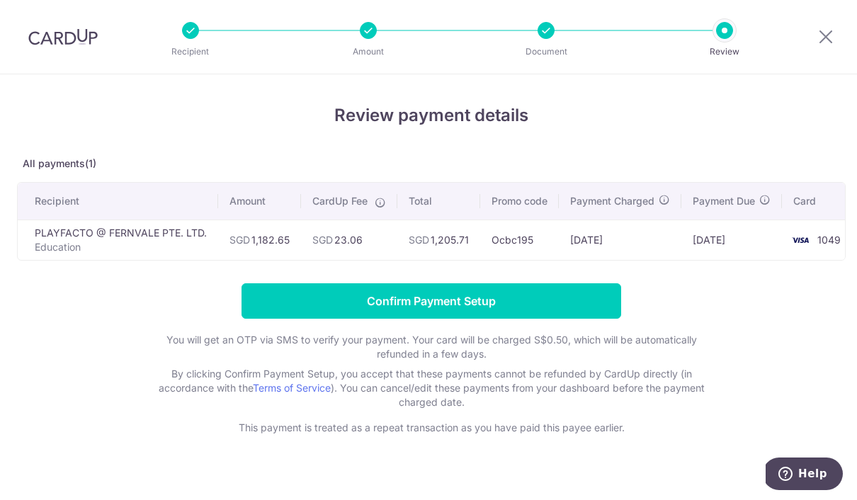
click at [711, 355] on p "You will get an OTP via SMS to verify your payment. Your card will be charged S…" at bounding box center [431, 347] width 566 height 28
click at [572, 307] on input "Confirm Payment Setup" at bounding box center [430, 300] width 379 height 35
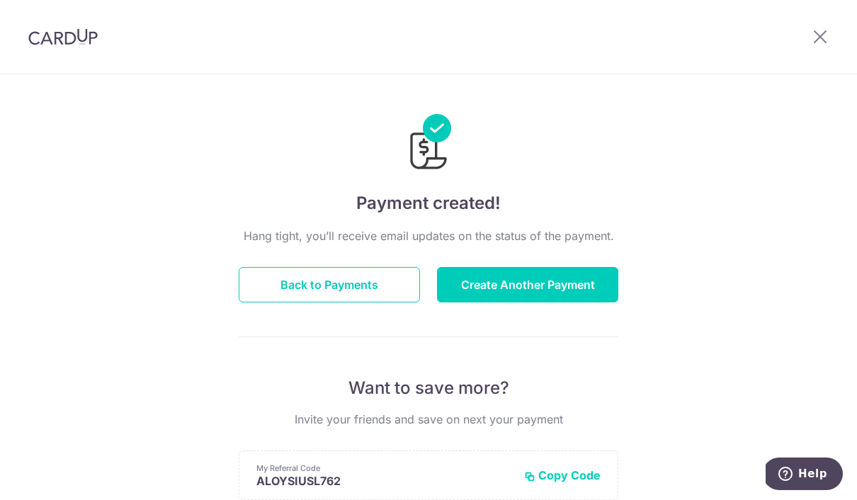
click at [569, 290] on button "Create Another Payment" at bounding box center [527, 284] width 181 height 35
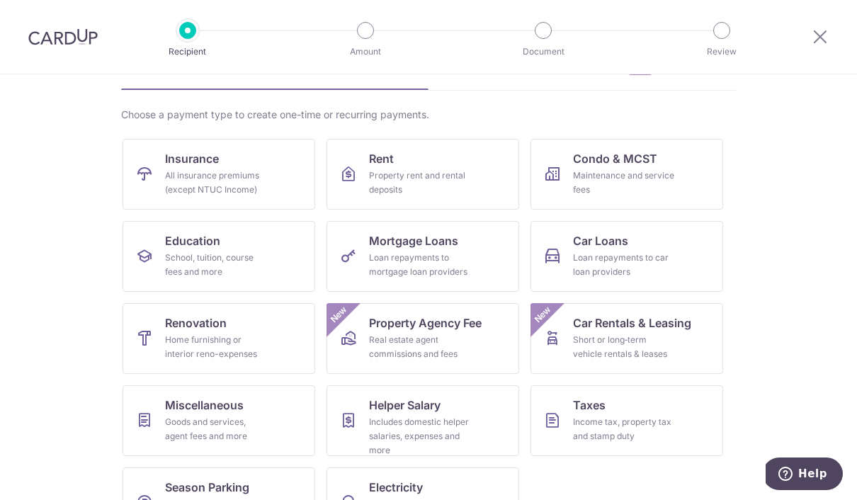
scroll to position [84, 0]
click at [156, 267] on link "Education School, tuition, course fees and more" at bounding box center [218, 257] width 193 height 71
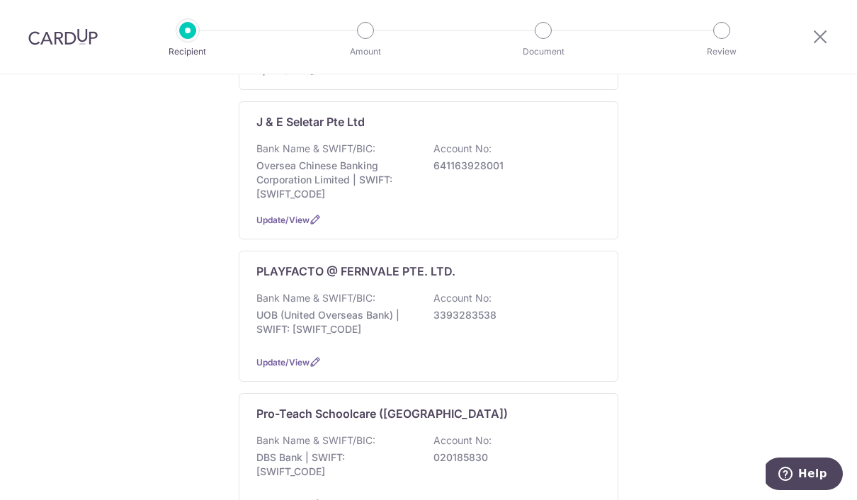
scroll to position [263, 0]
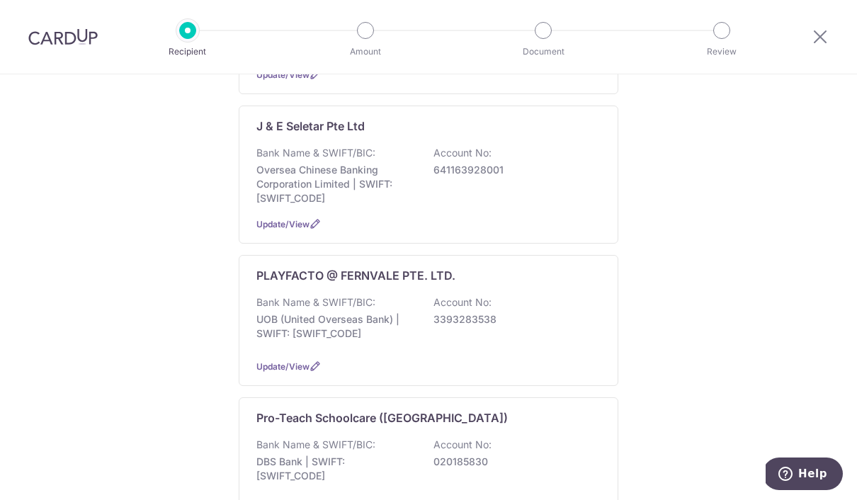
click at [553, 333] on div "Bank Name & SWIFT/BIC: UOB (United Overseas Bank) | SWIFT: [SWIFT_CODE] Account…" at bounding box center [428, 321] width 344 height 52
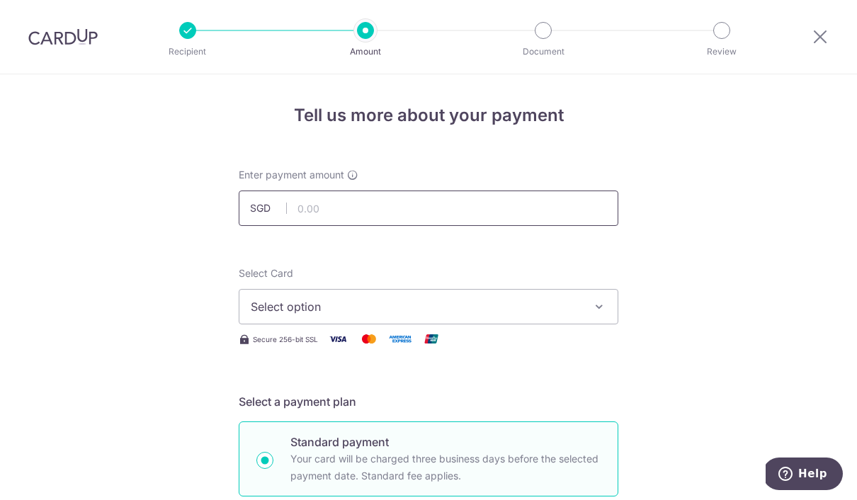
click at [312, 210] on input "text" at bounding box center [428, 207] width 379 height 35
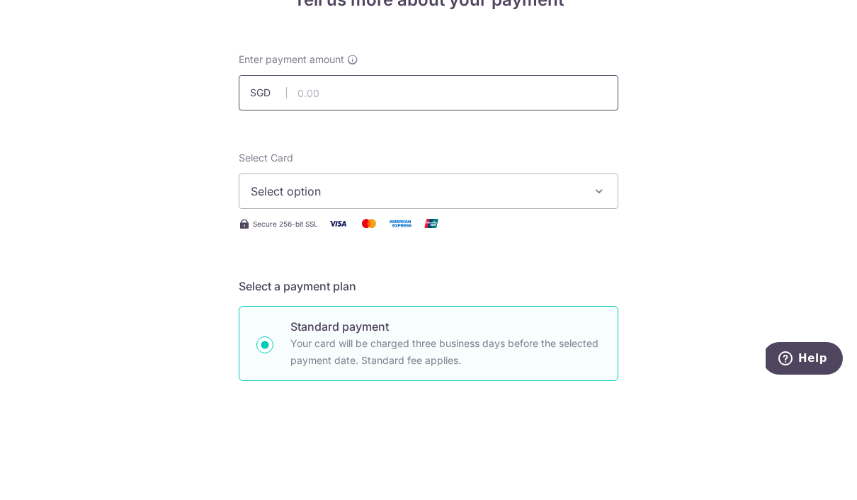
scroll to position [50, 0]
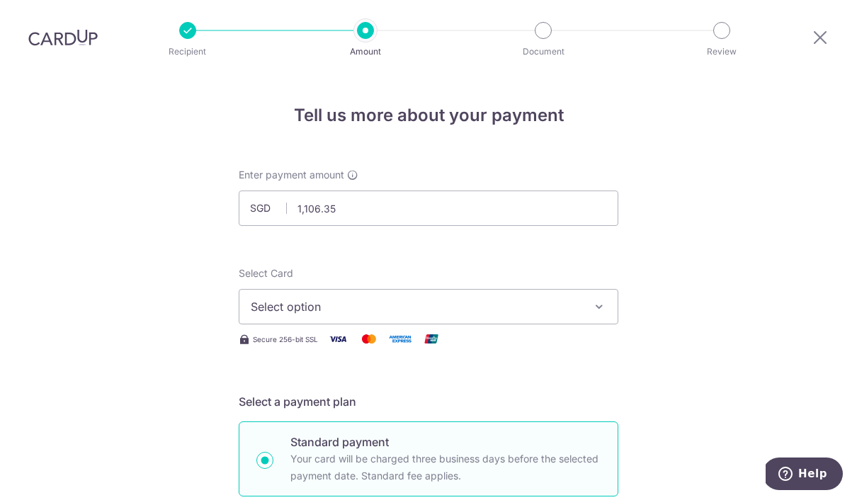
click at [278, 298] on span "Select option" at bounding box center [416, 306] width 330 height 17
type input "1,106.35"
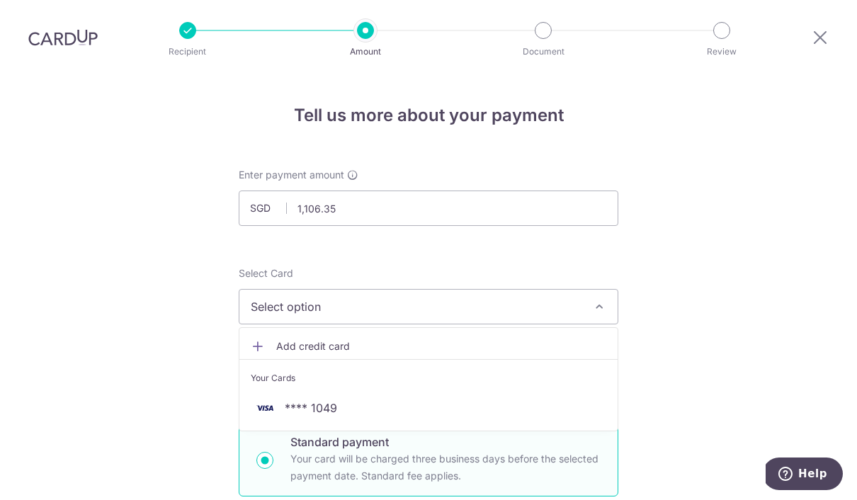
click at [275, 399] on img at bounding box center [265, 407] width 28 height 17
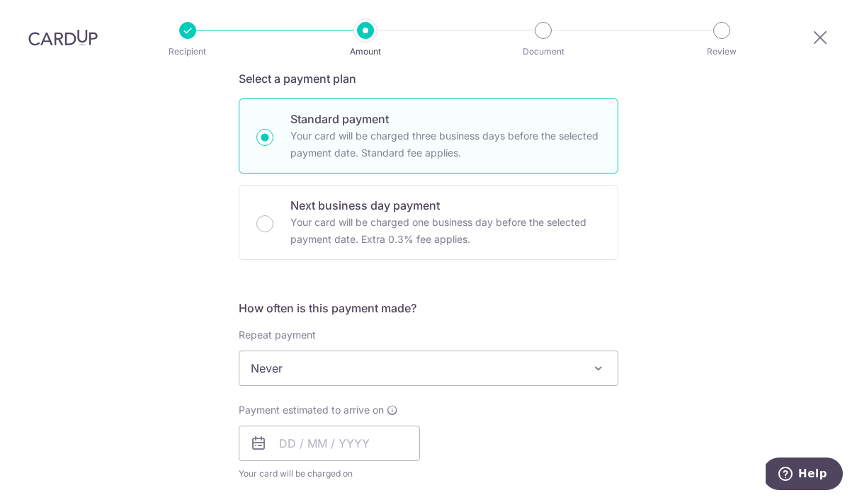
scroll to position [324, 0]
click at [293, 425] on input "text" at bounding box center [329, 442] width 181 height 35
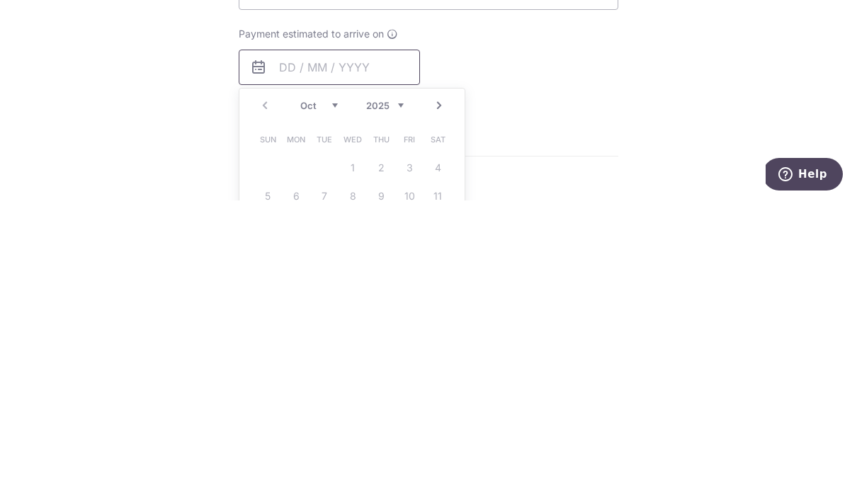
scroll to position [404, 0]
type input "[DATE]"
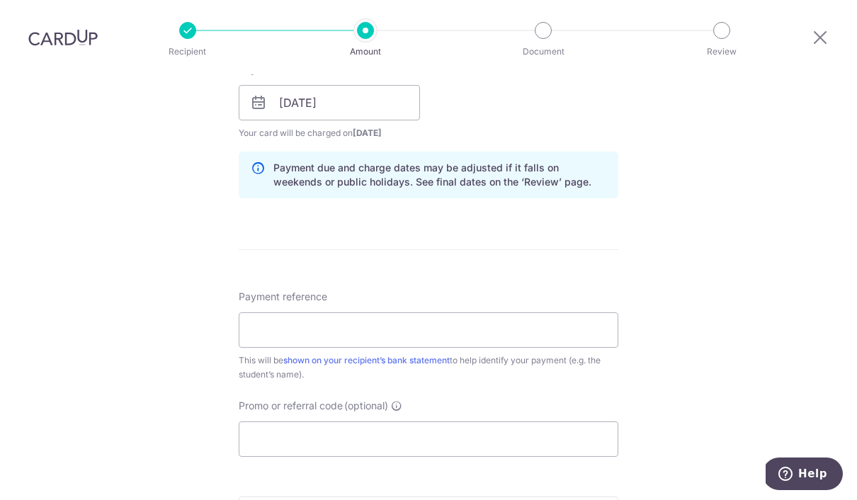
scroll to position [663, 0]
click at [280, 312] on input "Payment reference" at bounding box center [428, 329] width 379 height 35
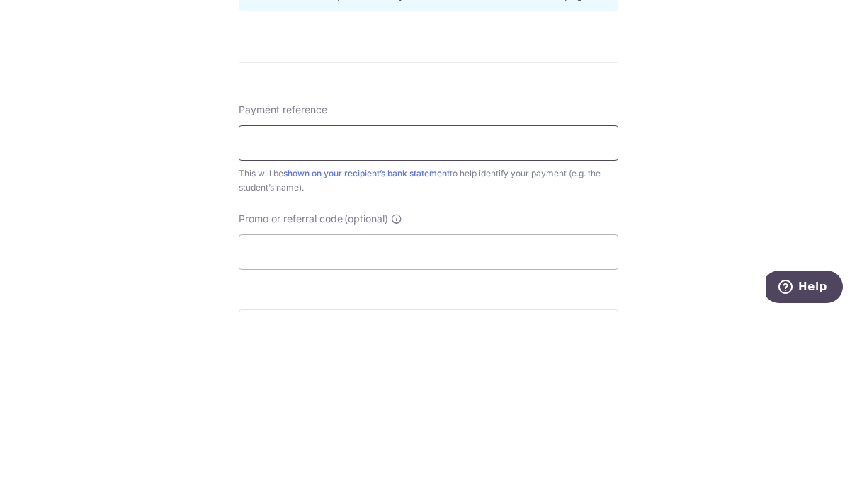
click at [258, 312] on input "Payment reference" at bounding box center [428, 329] width 379 height 35
paste input "FVINV-202502665"
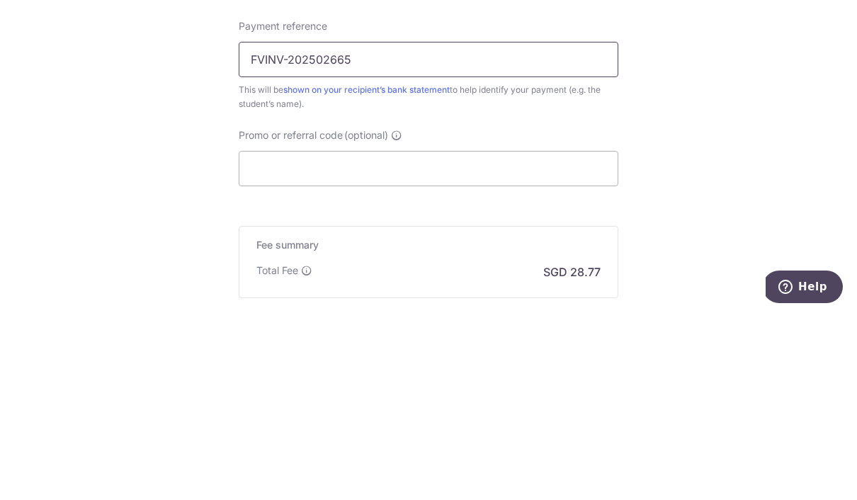
scroll to position [753, 0]
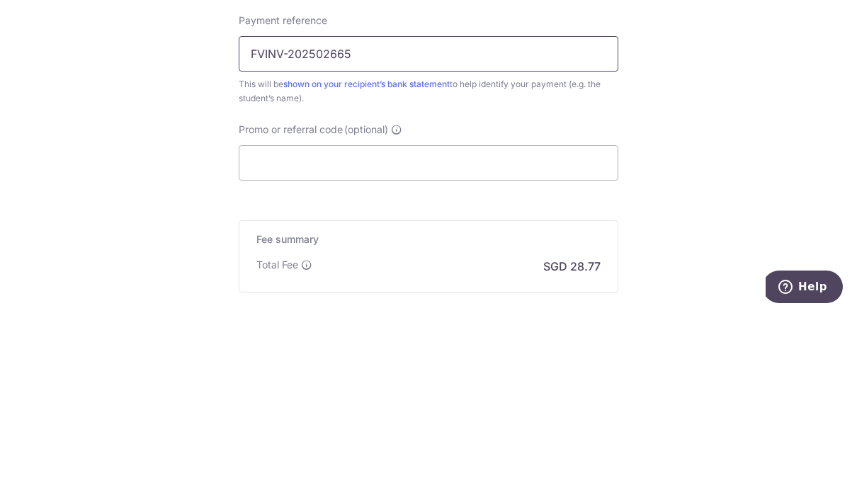
type input "FVINV-202502665"
click at [263, 332] on input "Promo or referral code (optional)" at bounding box center [428, 349] width 379 height 35
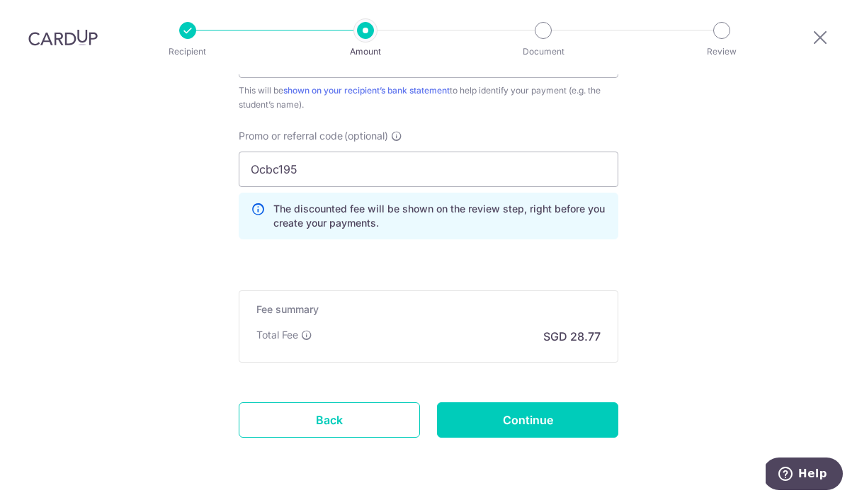
scroll to position [932, 0]
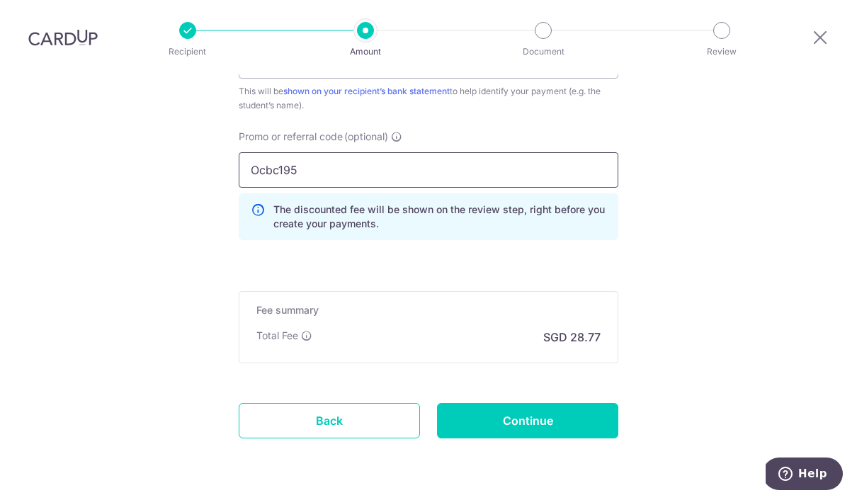
type input "Ocbc195"
click at [585, 403] on input "Continue" at bounding box center [527, 420] width 181 height 35
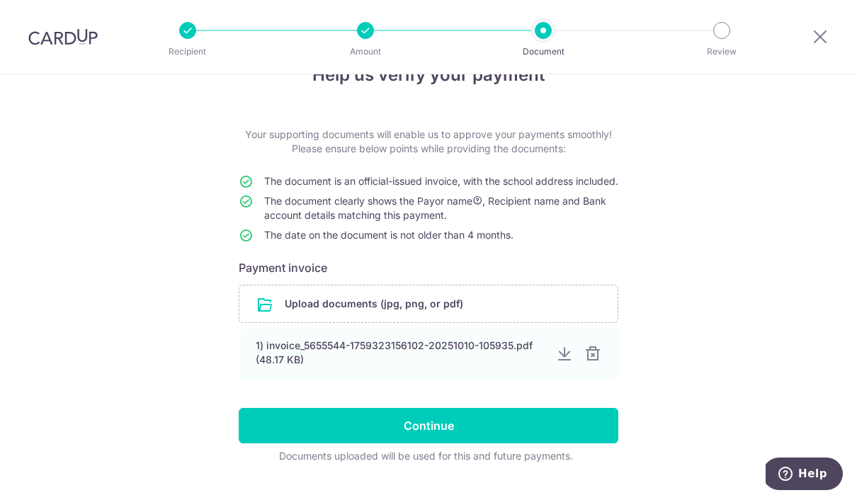
scroll to position [40, 0]
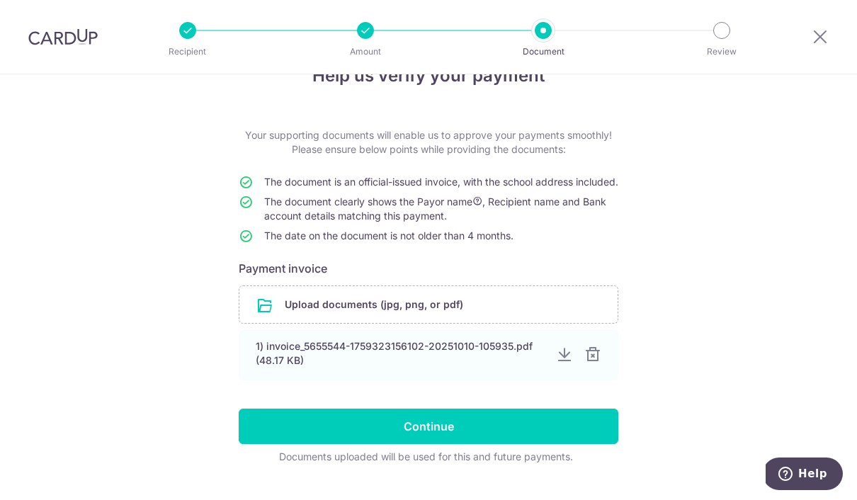
click at [599, 363] on div at bounding box center [592, 354] width 17 height 17
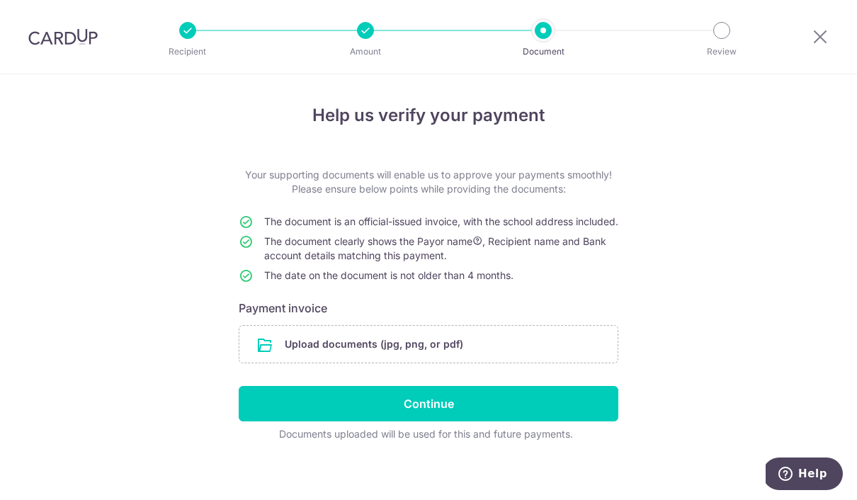
click at [285, 362] on input "file" at bounding box center [428, 344] width 378 height 37
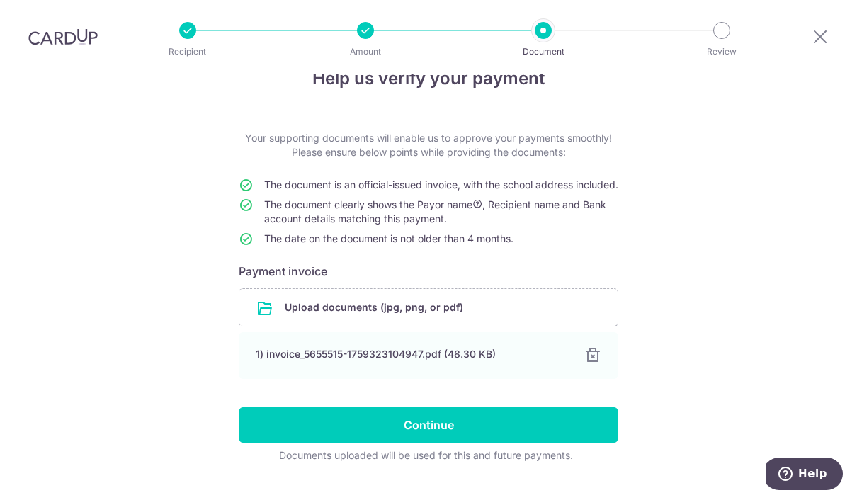
scroll to position [35, 0]
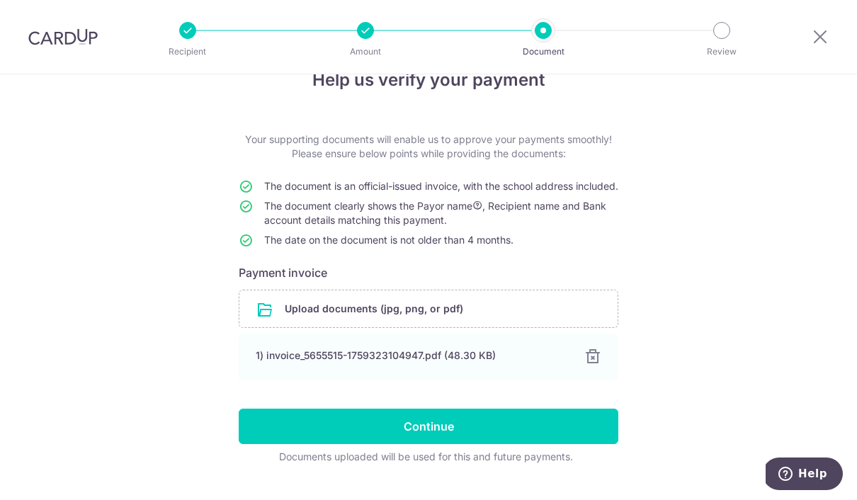
click at [275, 444] on input "Continue" at bounding box center [428, 426] width 379 height 35
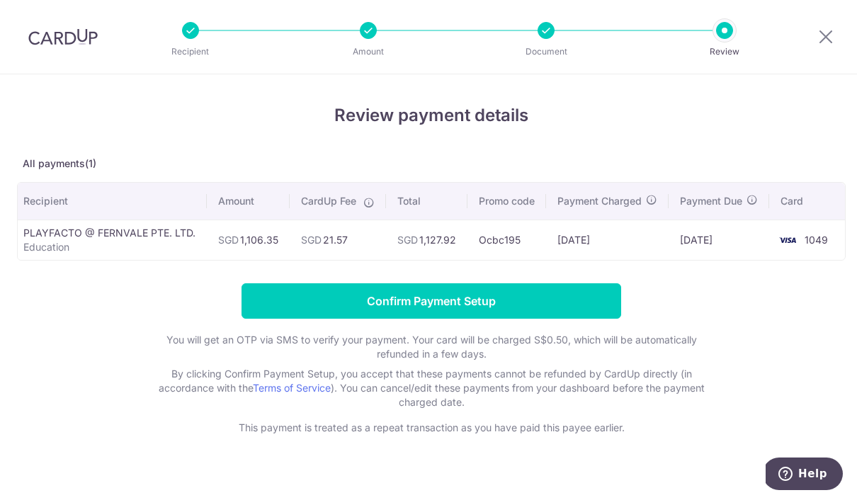
scroll to position [0, 16]
click at [262, 302] on input "Confirm Payment Setup" at bounding box center [430, 300] width 379 height 35
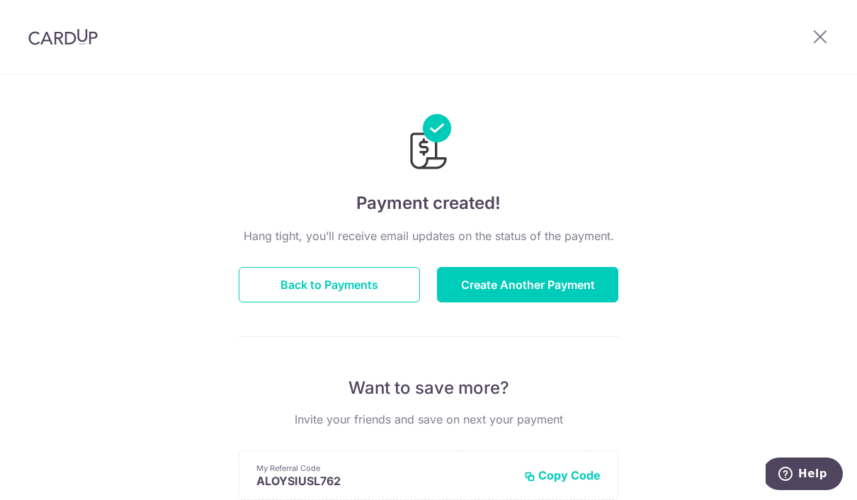
click at [822, 32] on icon at bounding box center [819, 37] width 17 height 18
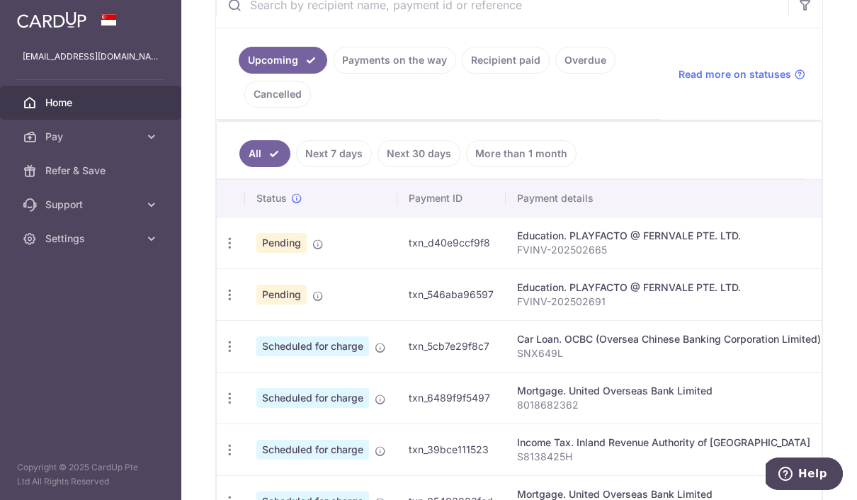
scroll to position [275, 0]
